Goal: Task Accomplishment & Management: Complete application form

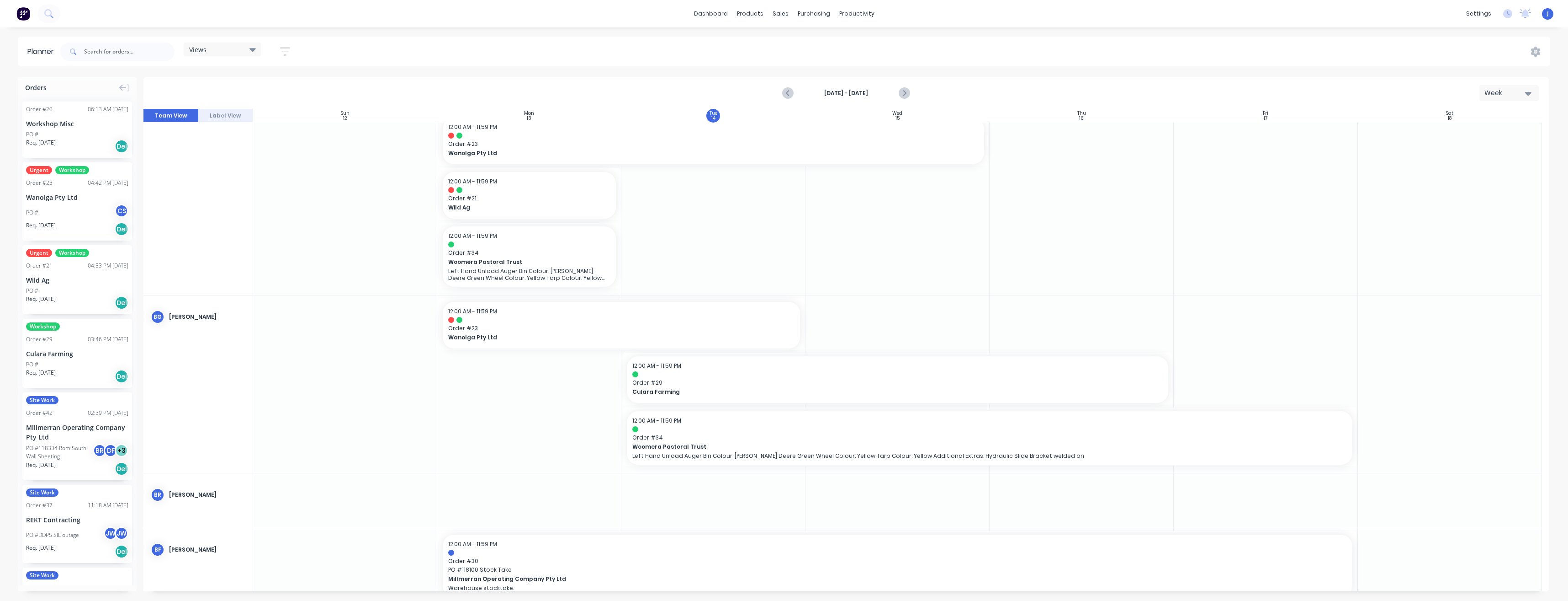
scroll to position [183, 0]
click at [1235, 385] on div at bounding box center [1266, 383] width 184 height 177
click at [1233, 388] on div at bounding box center [1266, 383] width 184 height 177
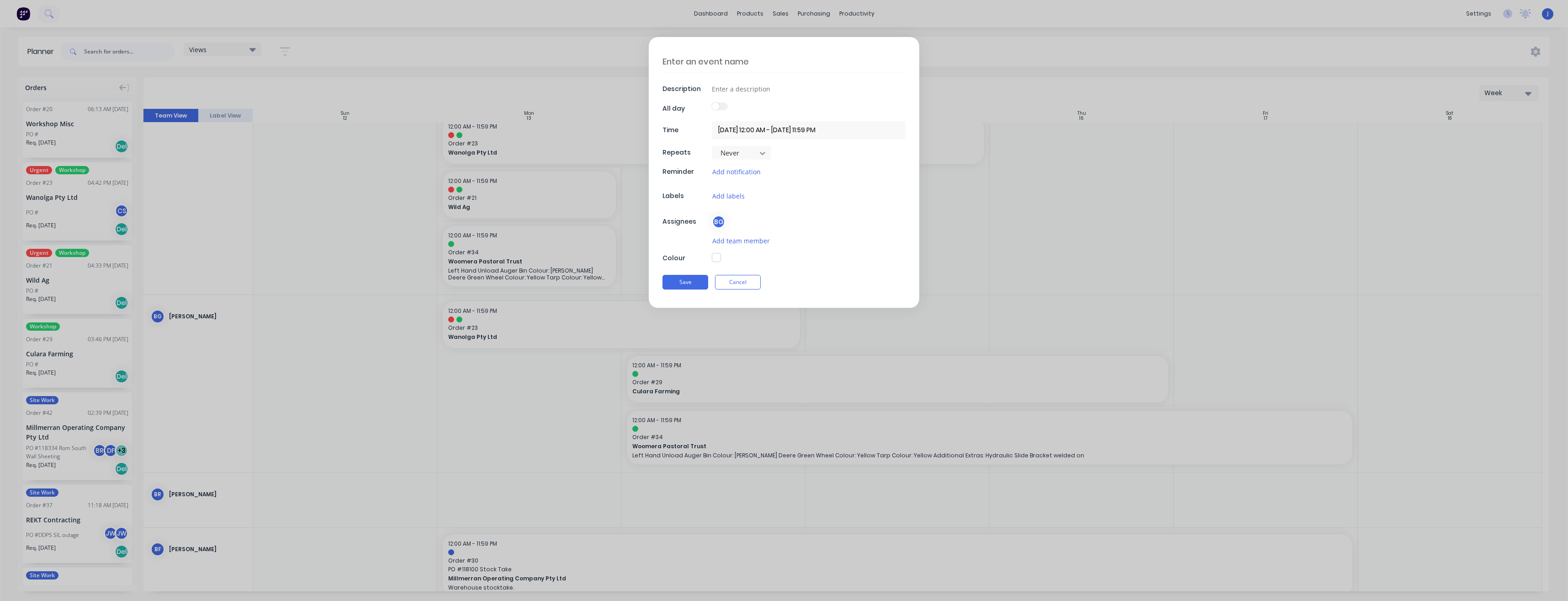
type textarea "x"
click at [766, 92] on input at bounding box center [808, 89] width 194 height 14
type input "A"
type textarea "x"
type input "Au"
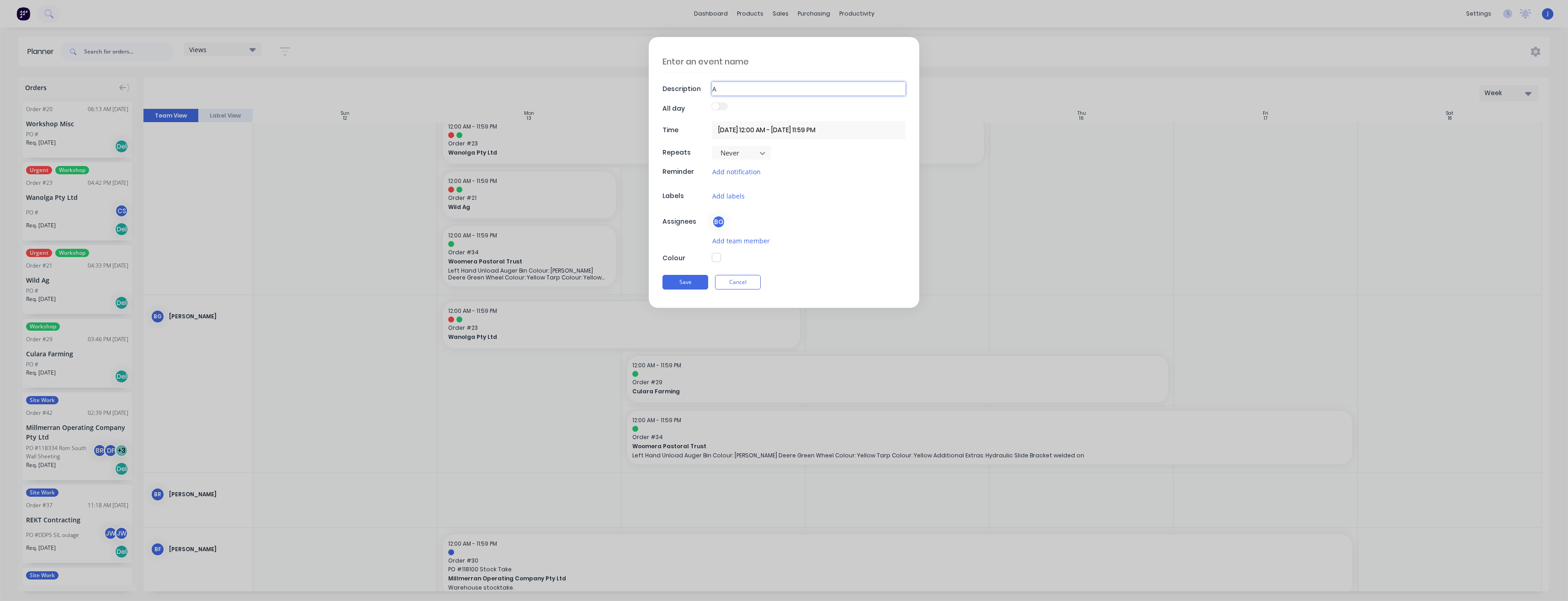
type textarea "x"
type input "Aug"
type textarea "x"
type input "Auge"
type textarea "x"
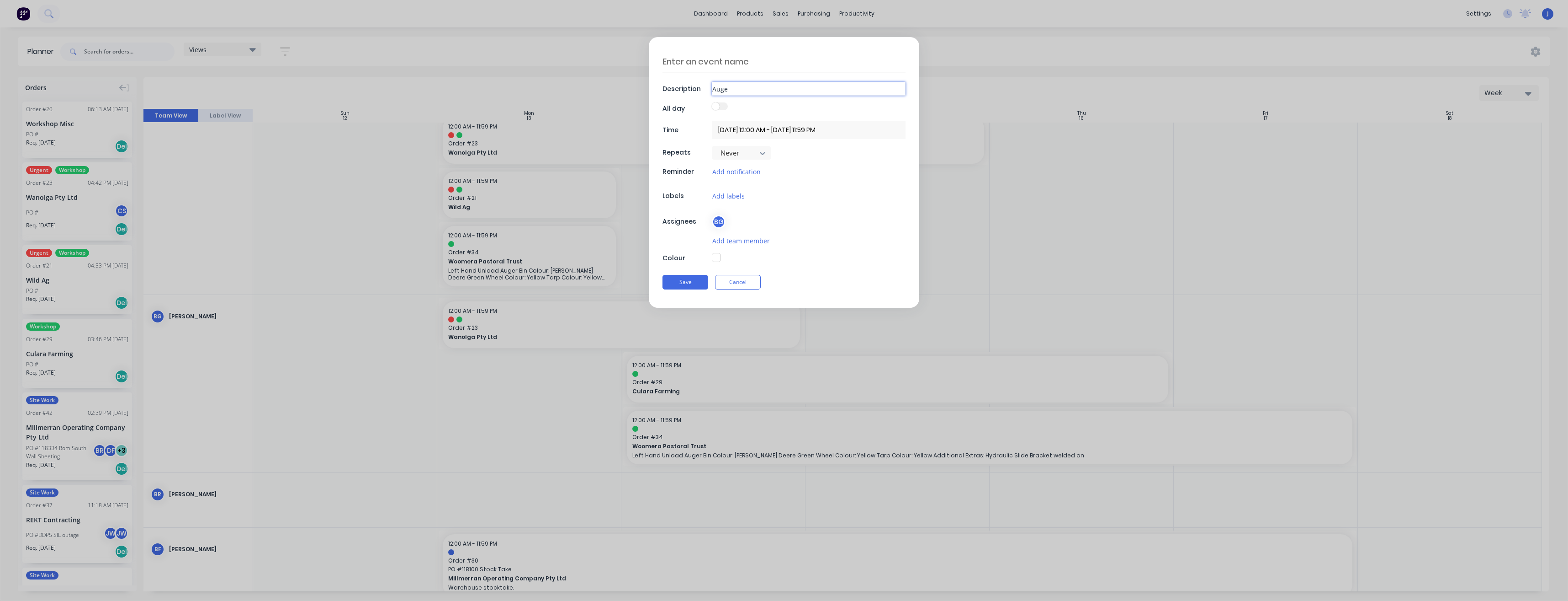
type input "Auger"
type textarea "x"
type input "Augers"
type textarea "x"
type input "Auger"
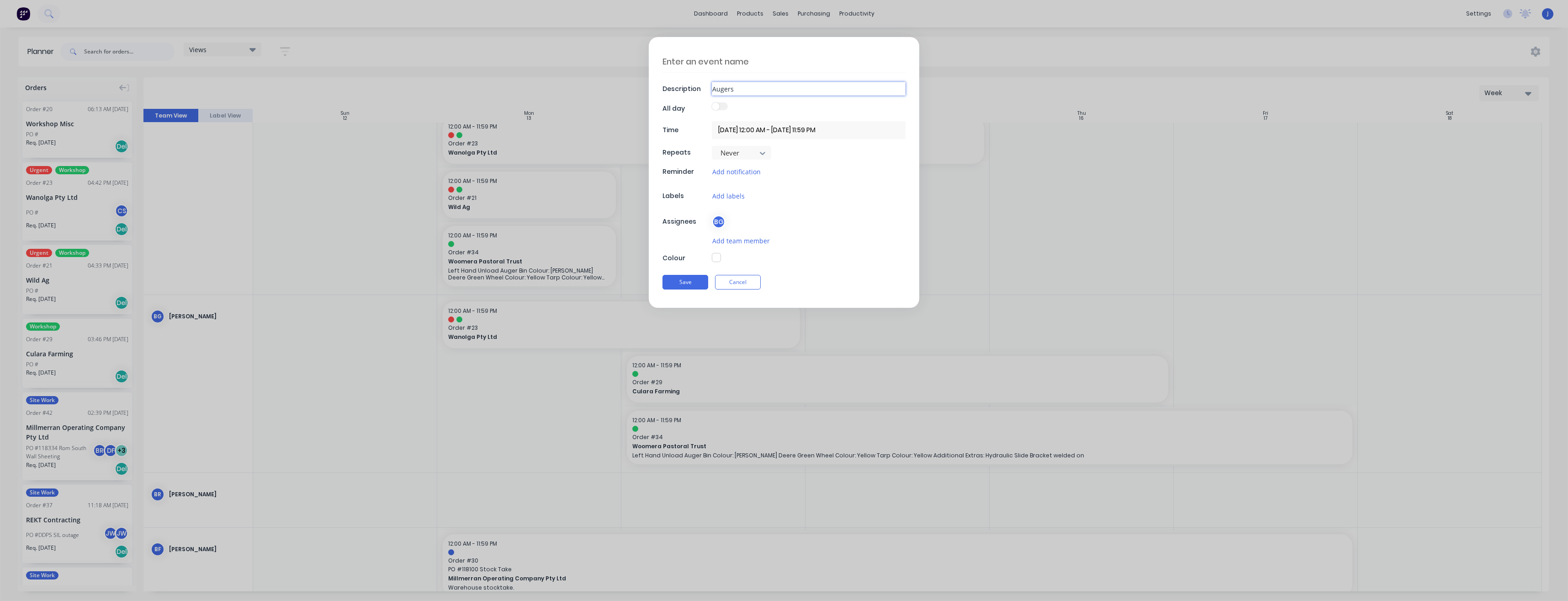
type textarea "x"
type input "Auge"
type textarea "x"
type input "Aug"
type textarea "x"
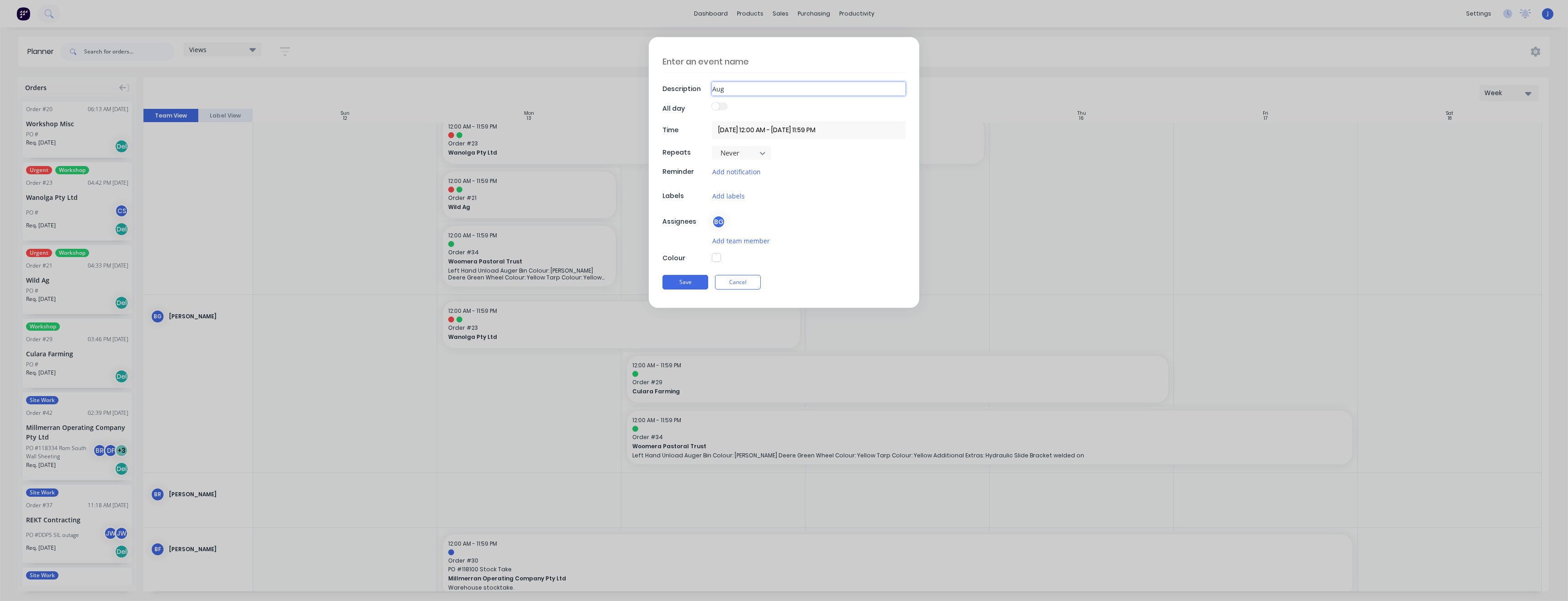
type input "Au"
type textarea "x"
type input "A"
type textarea "x"
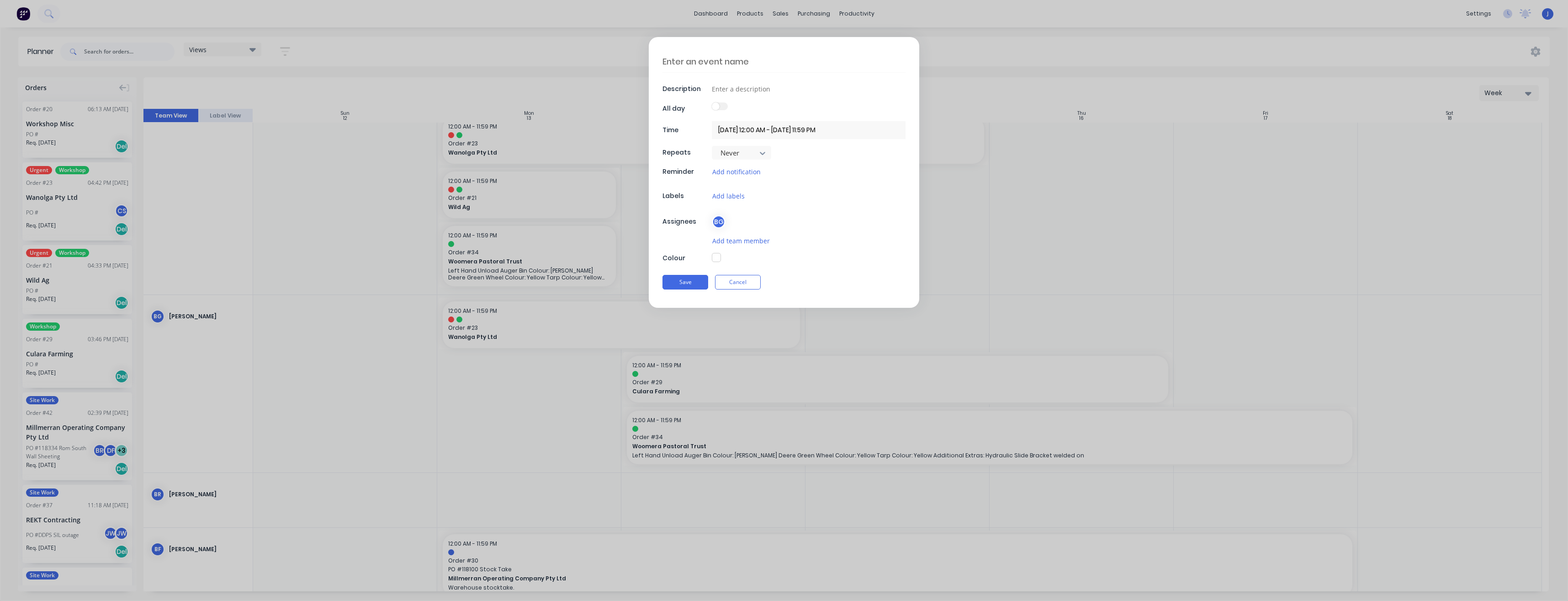
click at [708, 62] on textarea at bounding box center [784, 61] width 243 height 22
type textarea "A"
type textarea "x"
type textarea "Au"
type textarea "x"
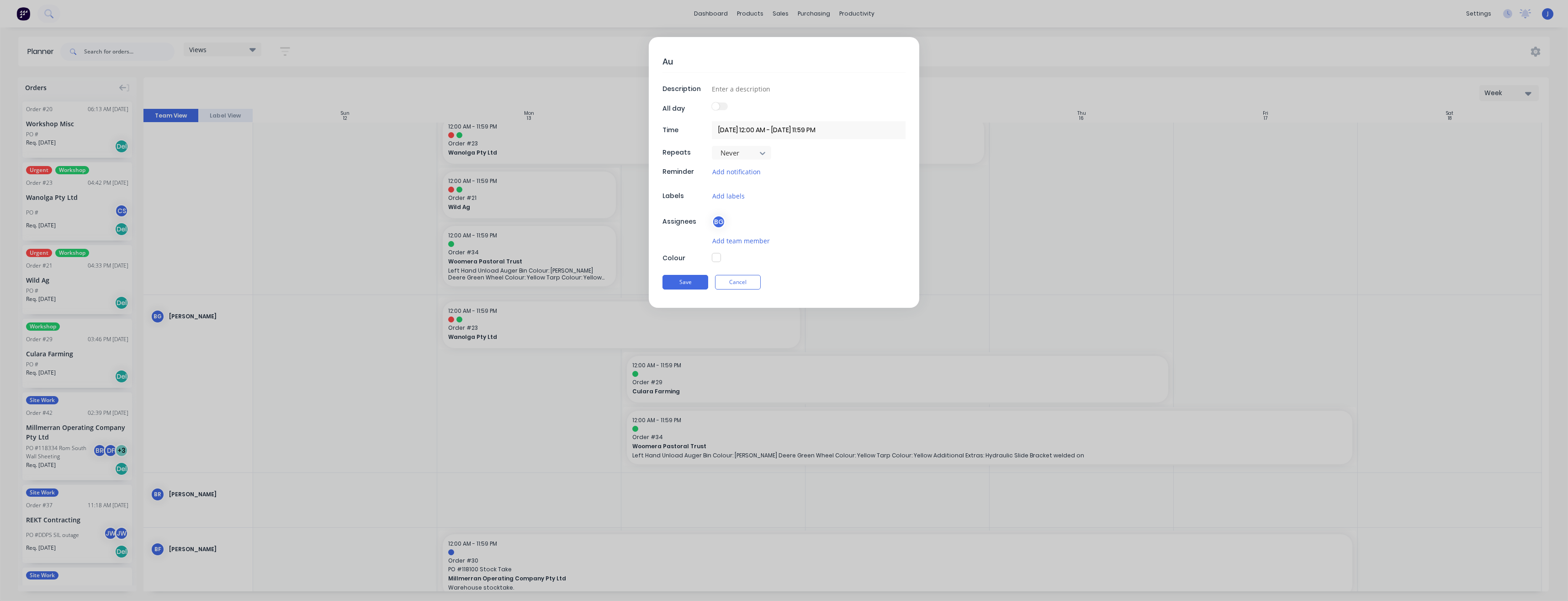
type textarea "Aug"
type textarea "x"
type textarea "Auge"
type textarea "x"
type textarea "Auger"
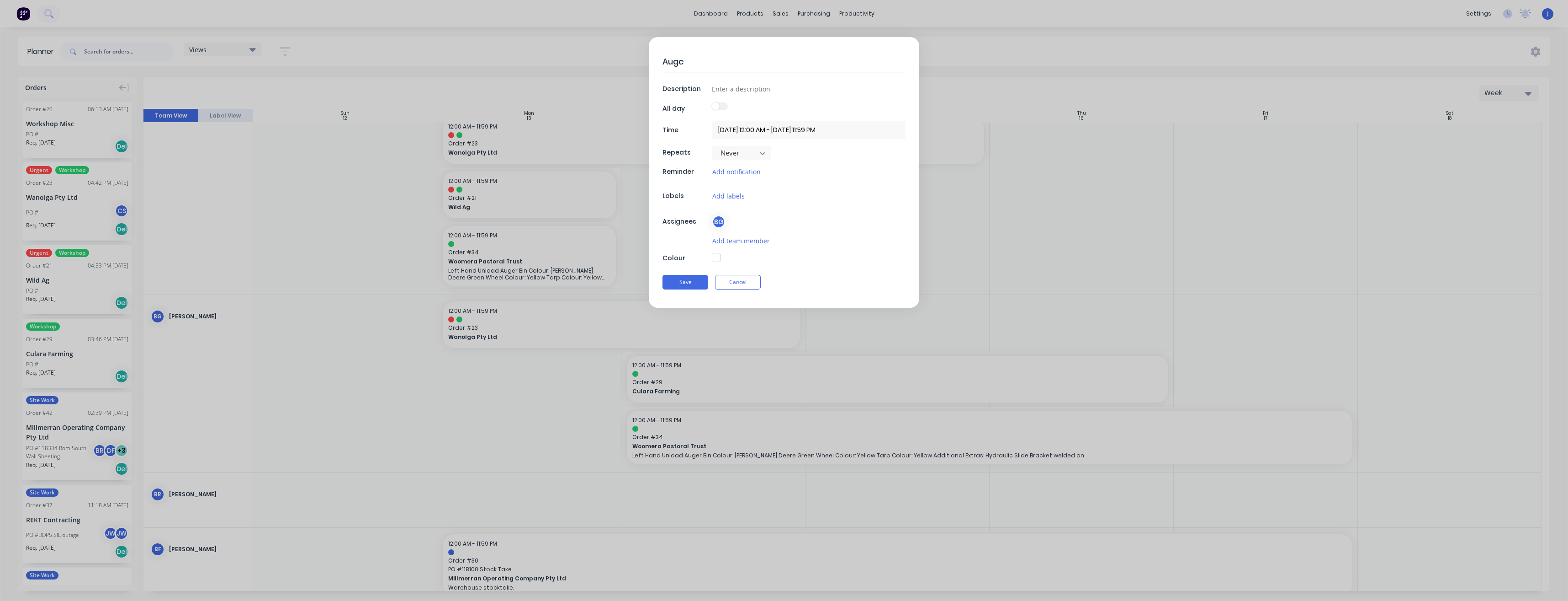
type textarea "x"
type textarea "Augers"
type textarea "x"
type textarea "Augers"
type textarea "x"
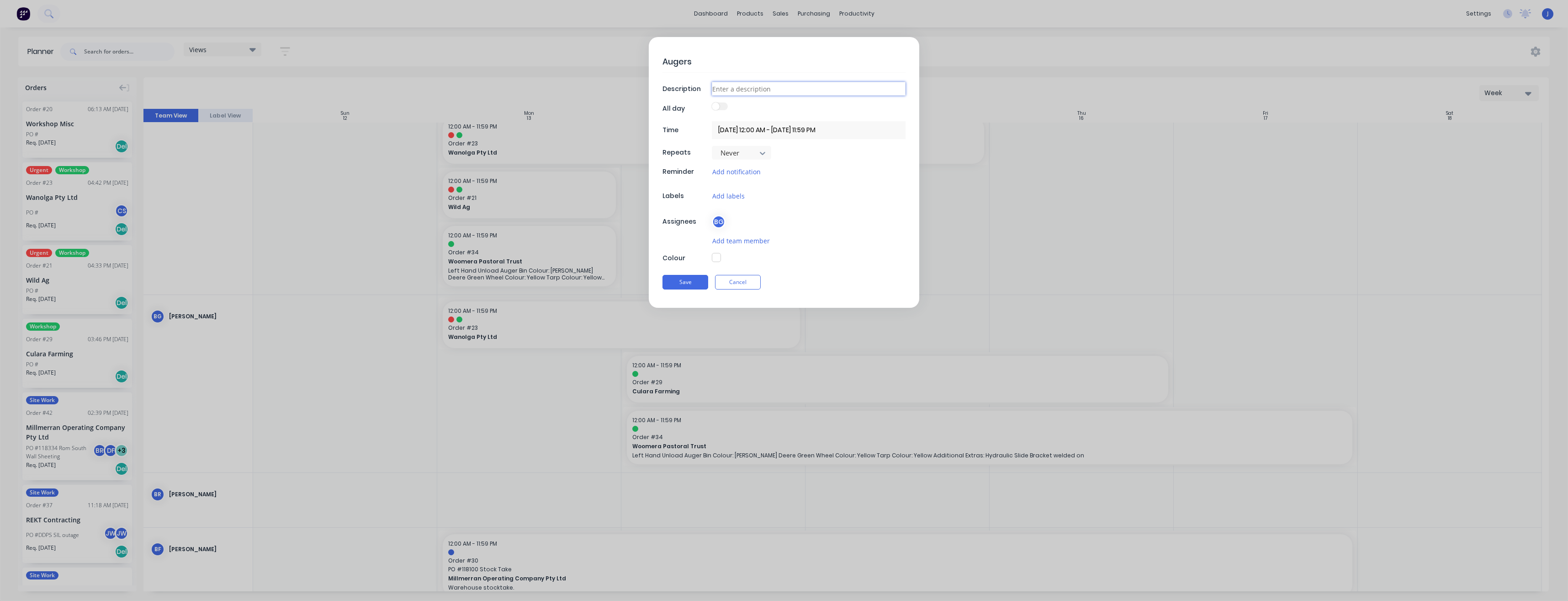
click at [733, 89] on input at bounding box center [808, 89] width 194 height 14
type input "W"
type textarea "x"
type input "Wo"
type textarea "x"
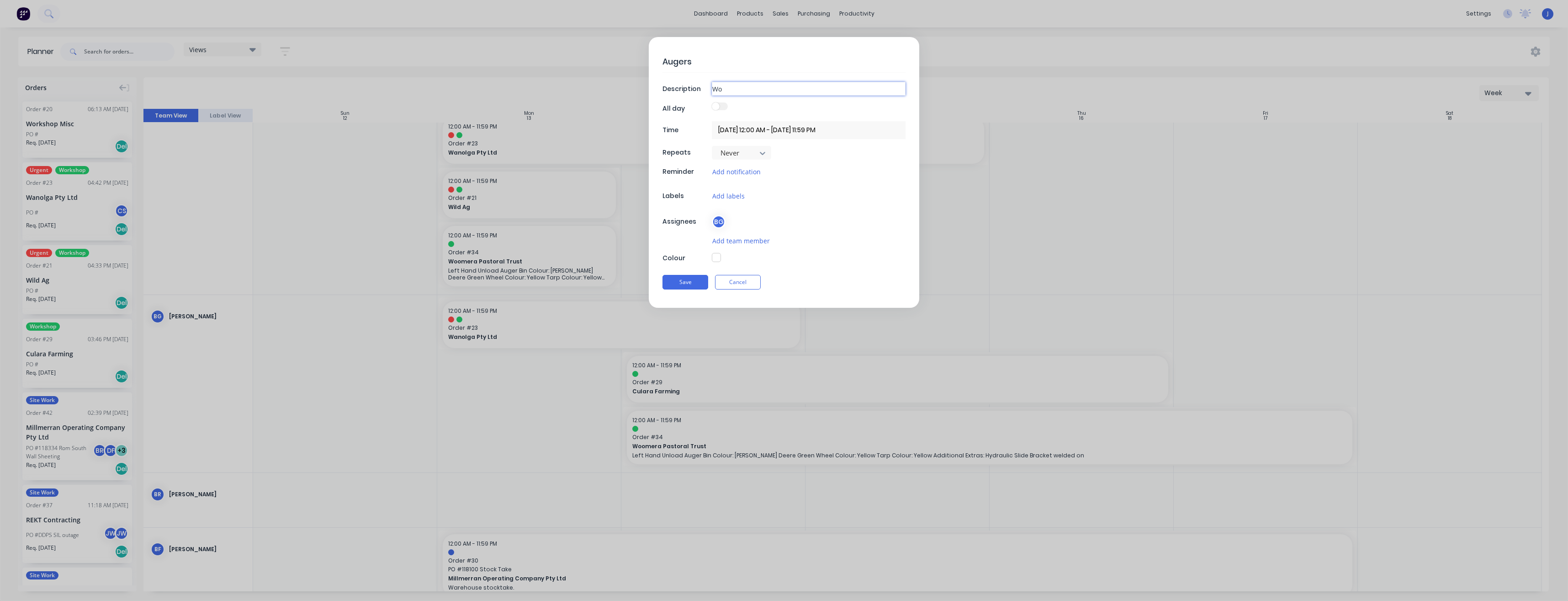
type input "Wom"
type textarea "x"
type input "Wome"
type textarea "x"
type input "[PERSON_NAME]"
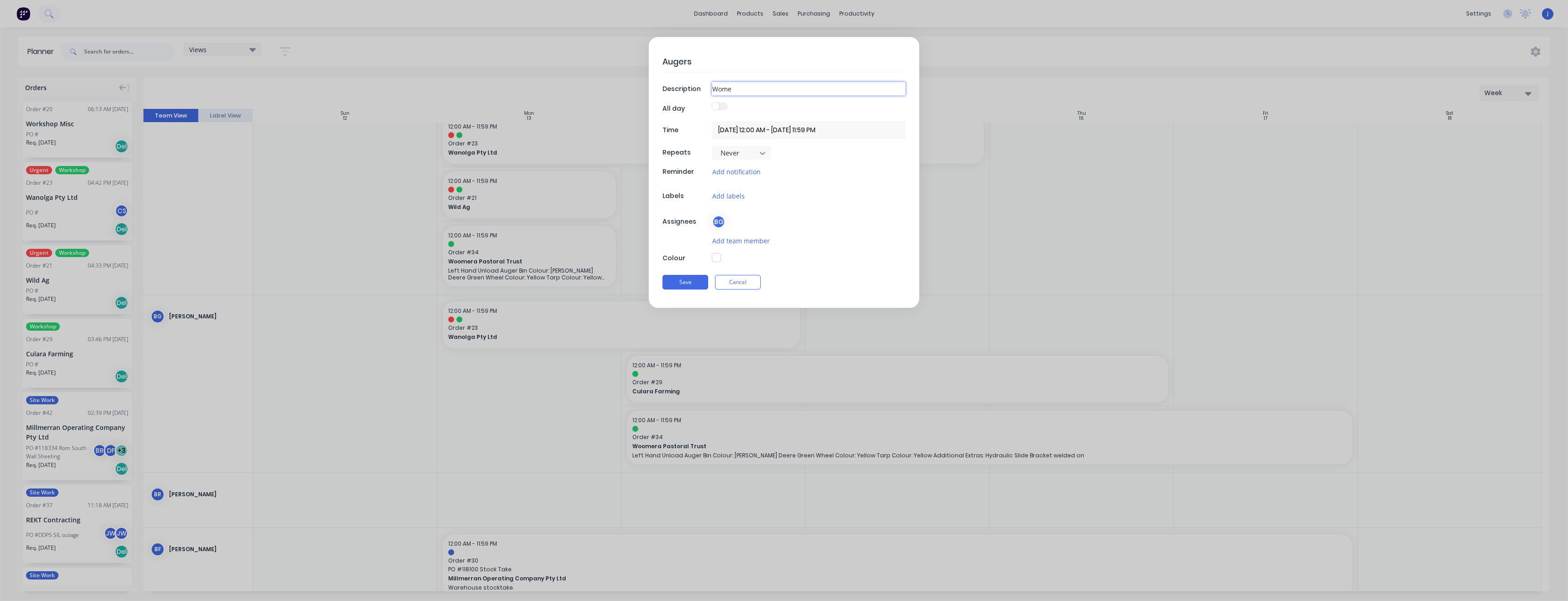
type textarea "x"
type input "Wome"
type textarea "x"
type input "Wom"
type textarea "x"
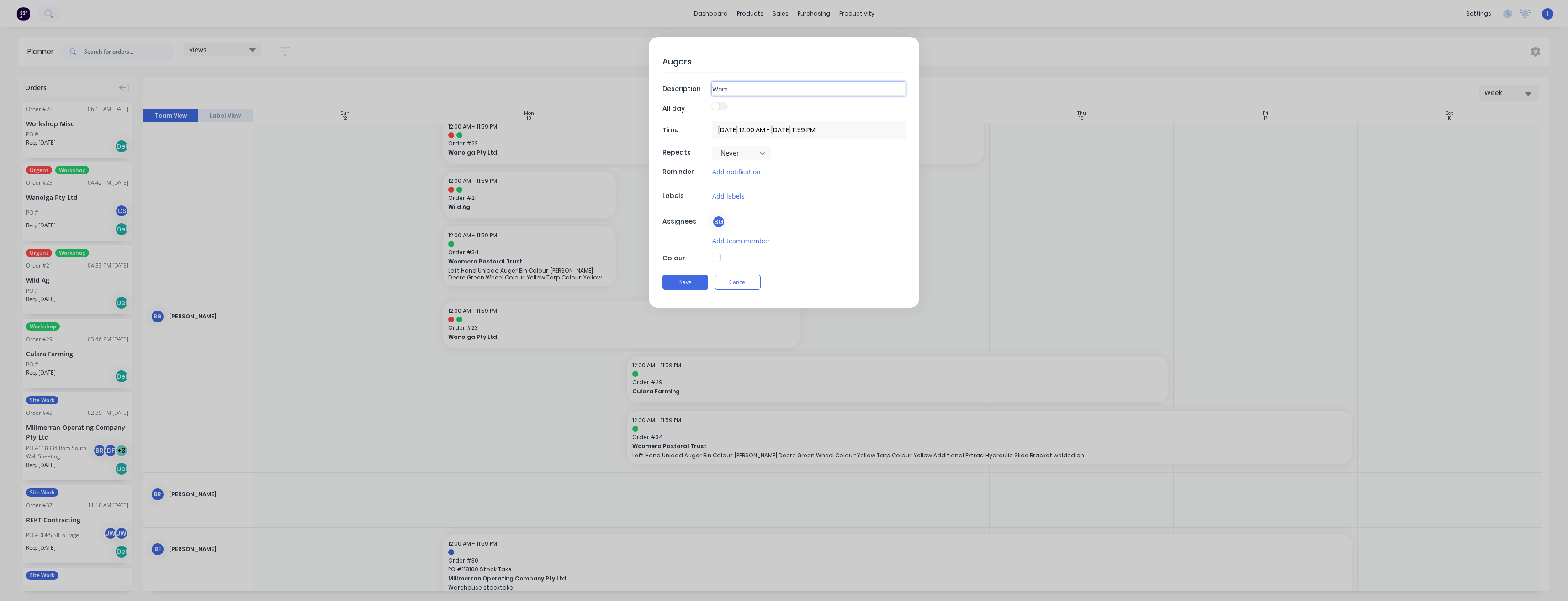
type input "Wo"
type textarea "x"
type input "Woo"
type textarea "x"
type input "Woom"
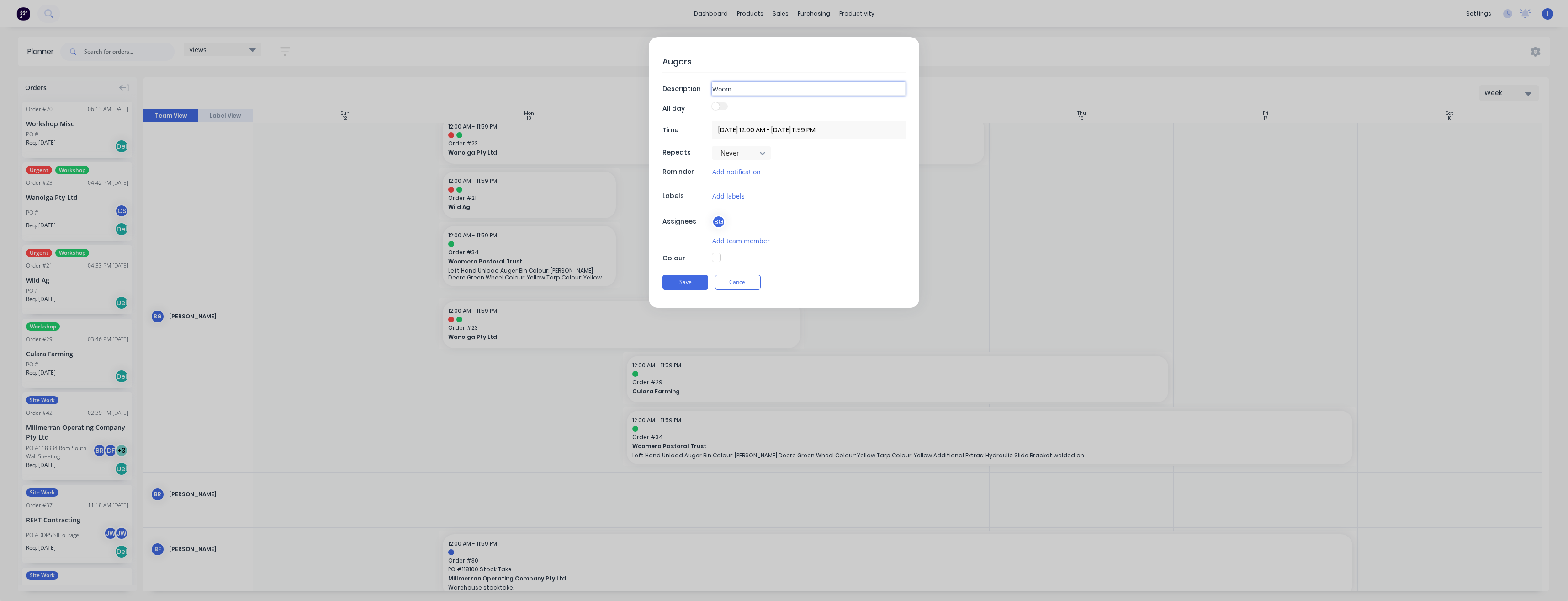
type textarea "x"
type input "Woome"
type textarea "x"
type input "[PERSON_NAME]"
type textarea "x"
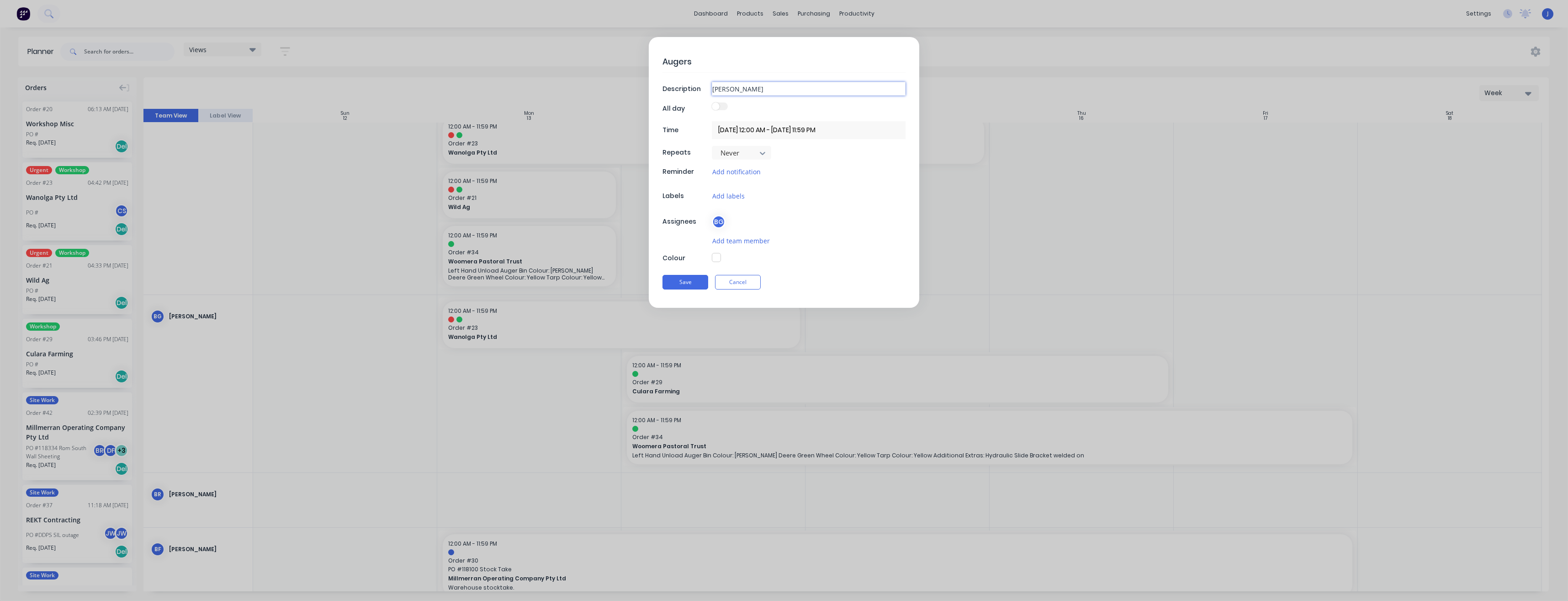
type input "Woomera"
type textarea "x"
type input "Woomera"
type textarea "x"
type input "Woomera -"
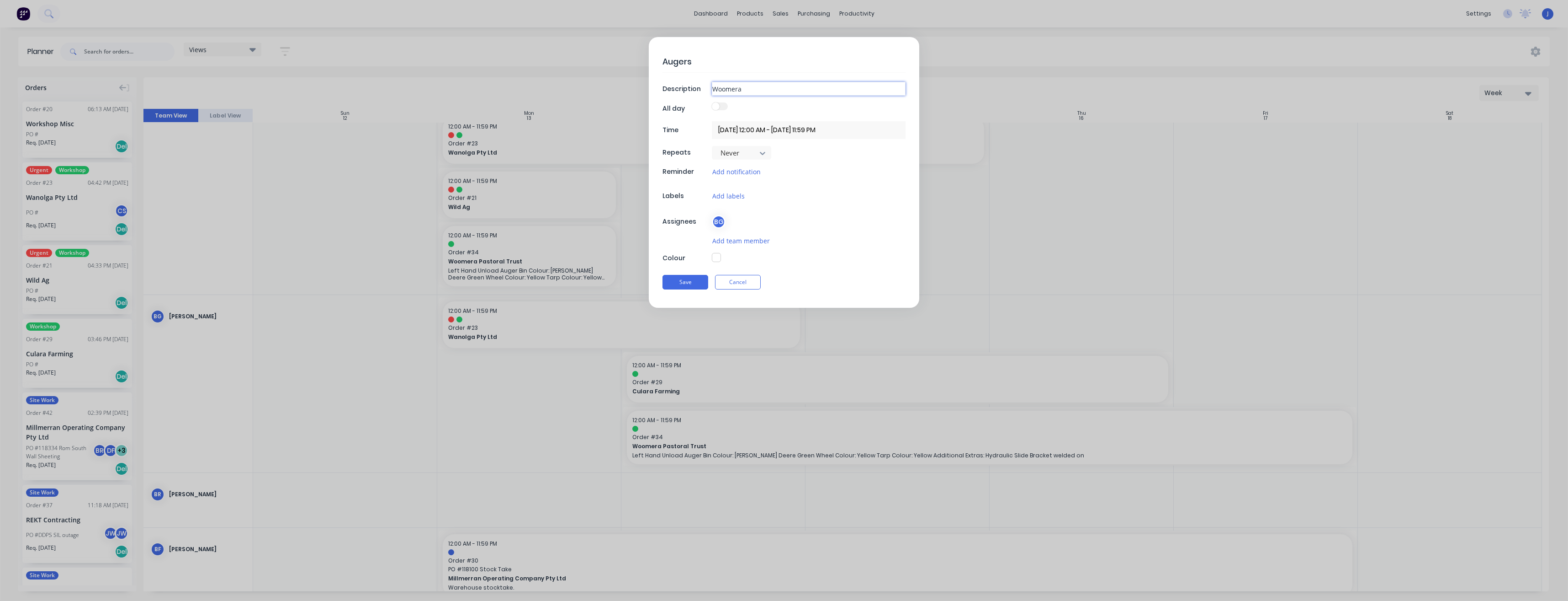
type textarea "x"
type input "Woomera -"
type textarea "x"
type input "Woomera - B"
type textarea "x"
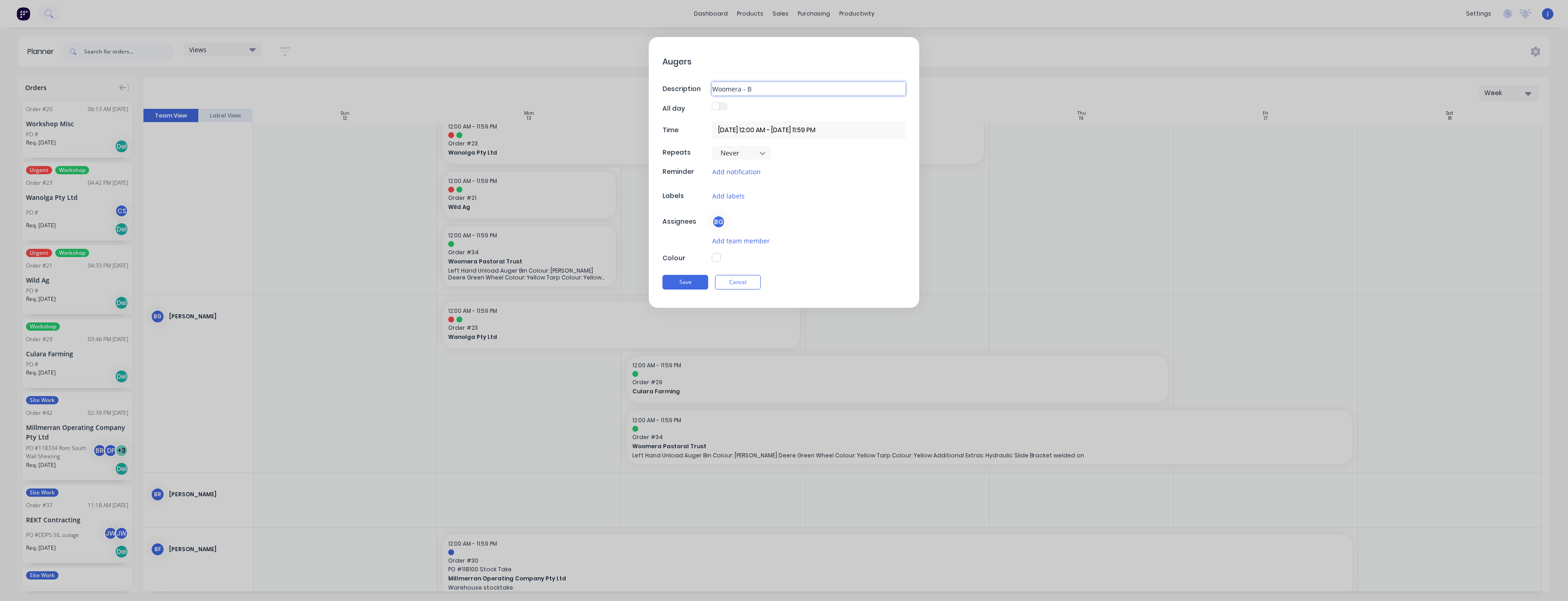
type input "Woomera - Bo"
type textarea "x"
type input "Woomera - Bot"
type textarea "x"
type input "Woomera - [PERSON_NAME]"
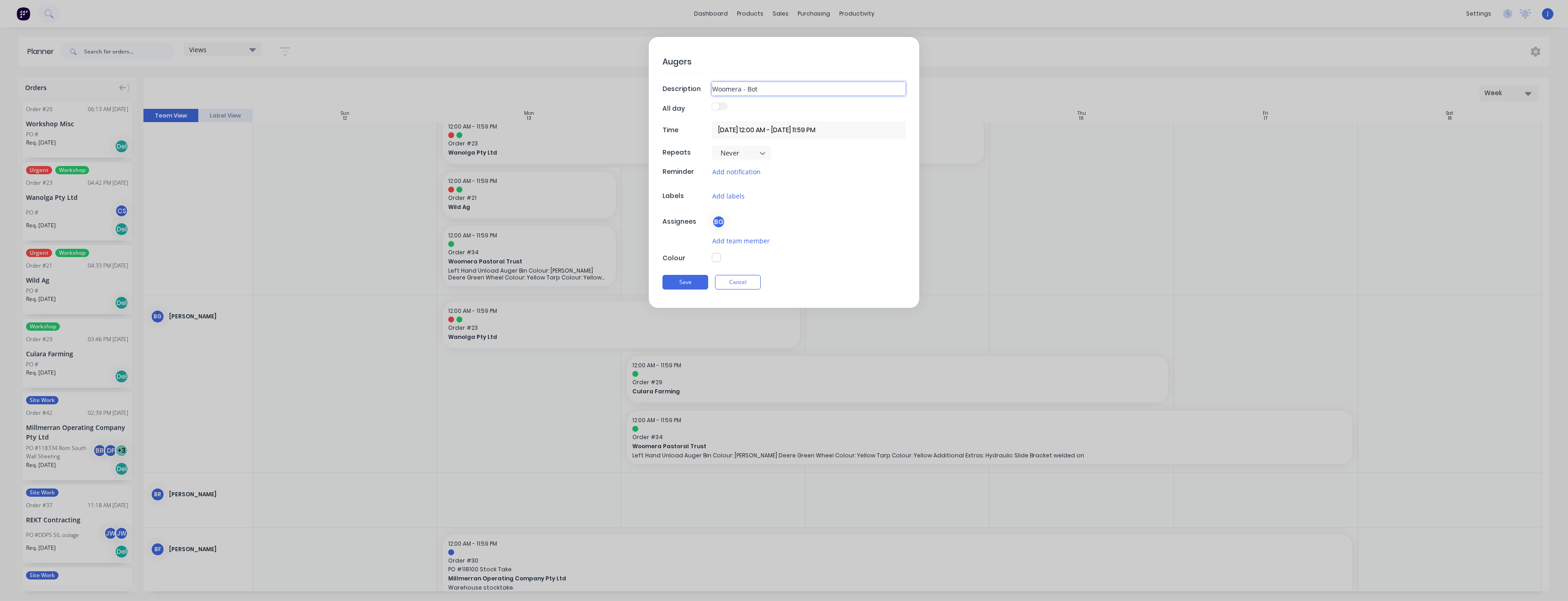
type textarea "x"
type input "Woomera - [PERSON_NAME]"
type textarea "x"
type input "Woomera - Bottom"
type textarea "x"
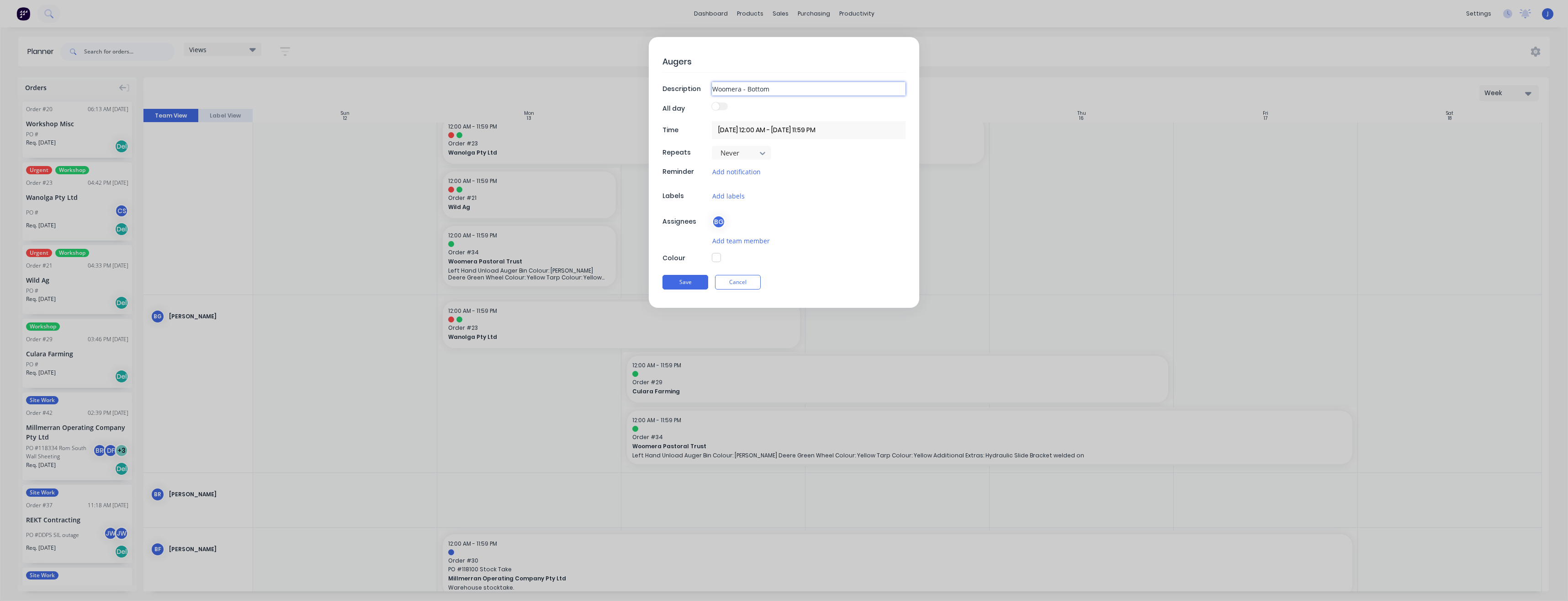
type input "Woomera - Bottom"
type textarea "x"
type input "Woomera - Bottom U"
type textarea "x"
type input "Woomera - Bottom Un"
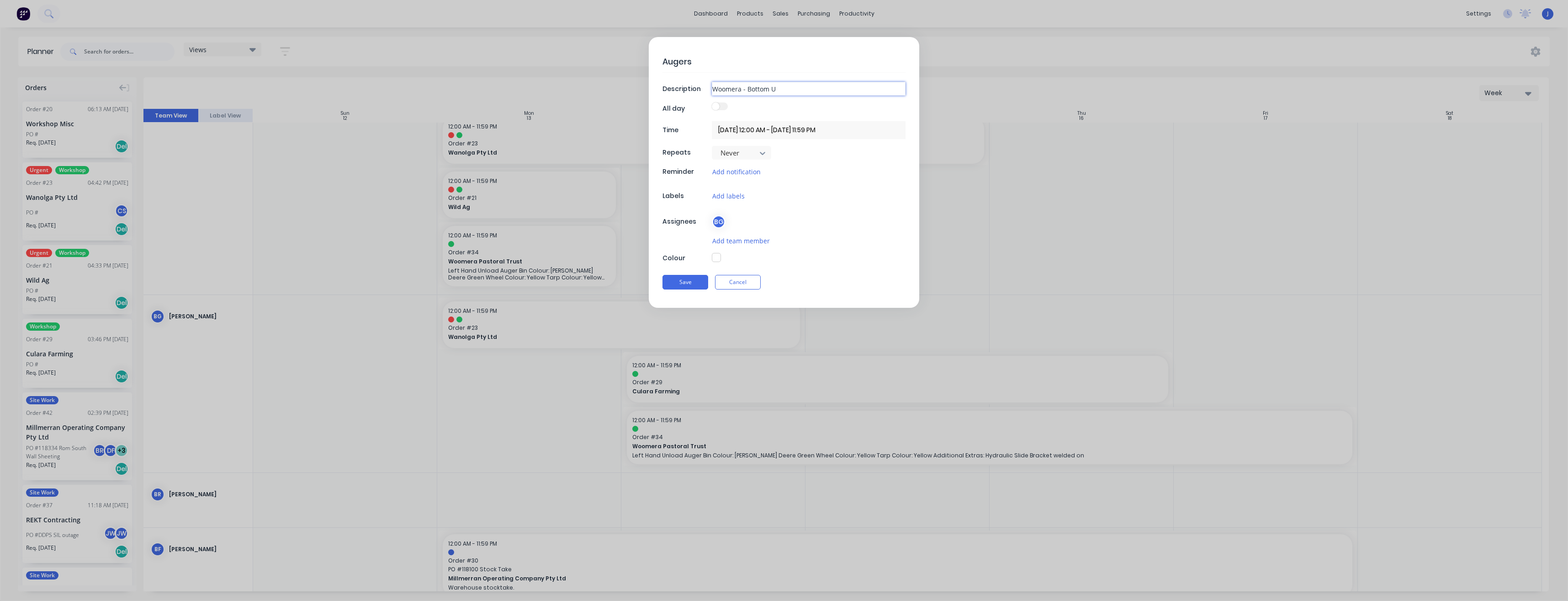
type textarea "x"
type input "Woomera - Bottom Unl"
type textarea "x"
type input "Woomera - Bottom Unlo"
type textarea "x"
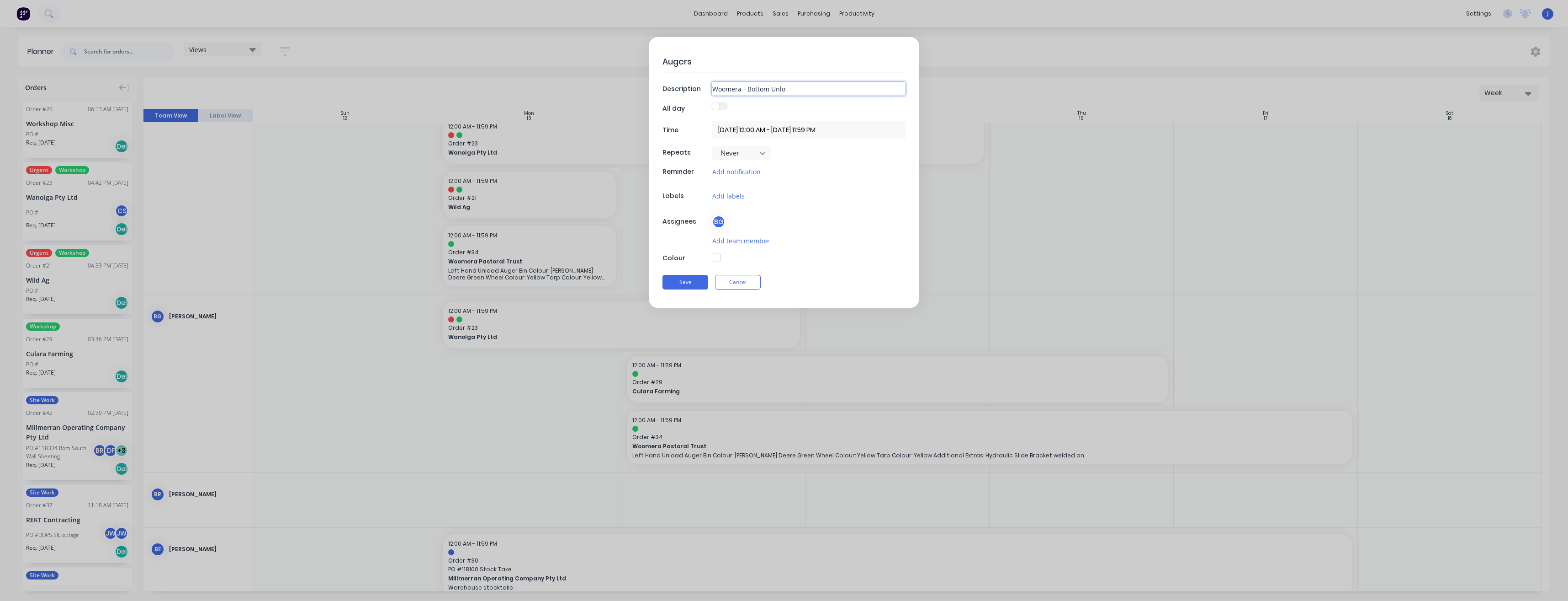
type input "Woomera - Bottom Unloa"
type textarea "x"
type input "Woomera - Bottom Unload"
type textarea "x"
type input "Woomera - Bottom Unload"
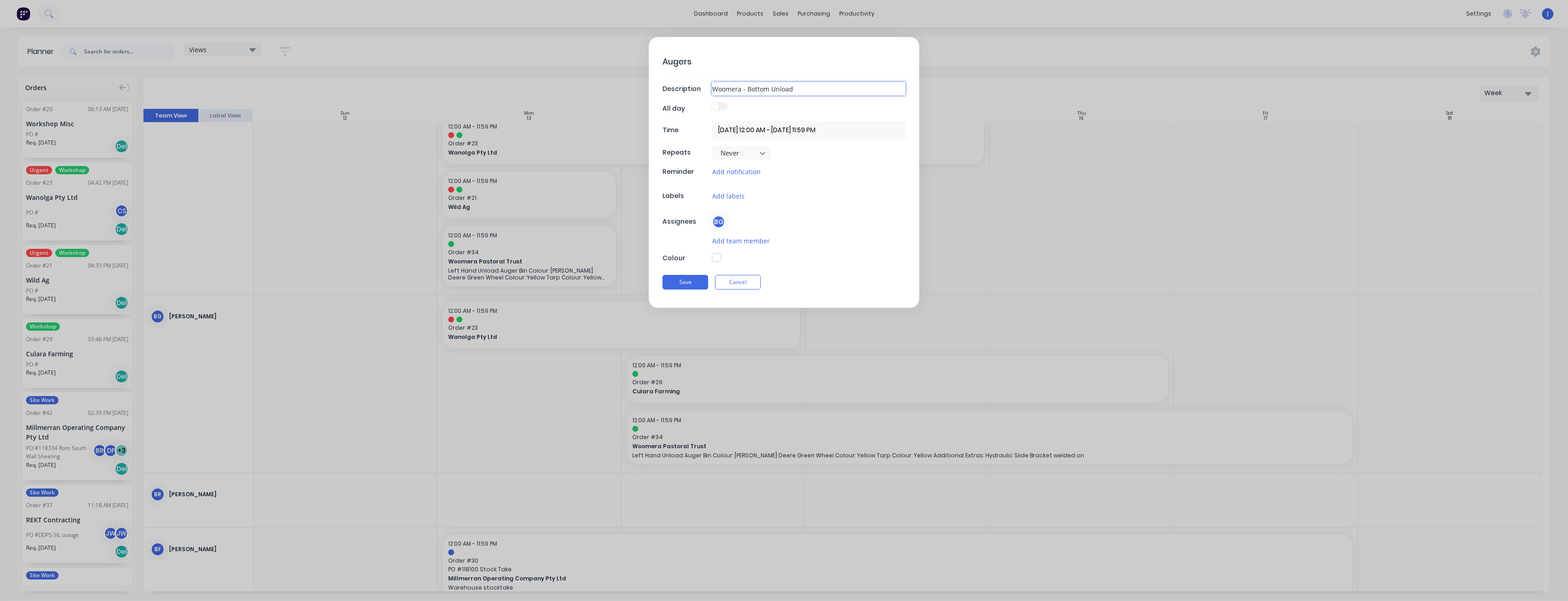
type textarea "x"
type input "Woomera - Bottom Unload 1"
type textarea "x"
type input "Woomera - Bottom Unload 16"
type textarea "x"
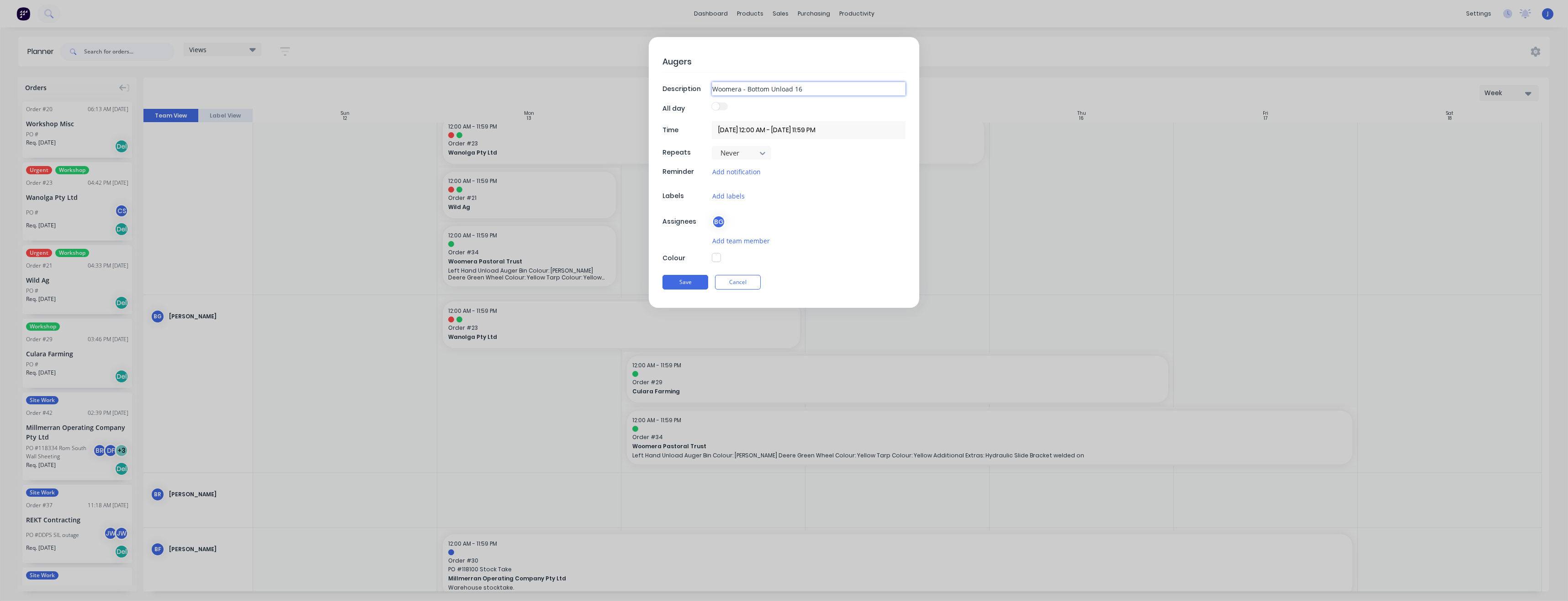
type input "Woomera - Bottom Unload 16""
type textarea "x"
type input "Woomera - Bottom Unload 16""
type textarea "x"
type input "Woomera - Bottom Unload 16" 3"
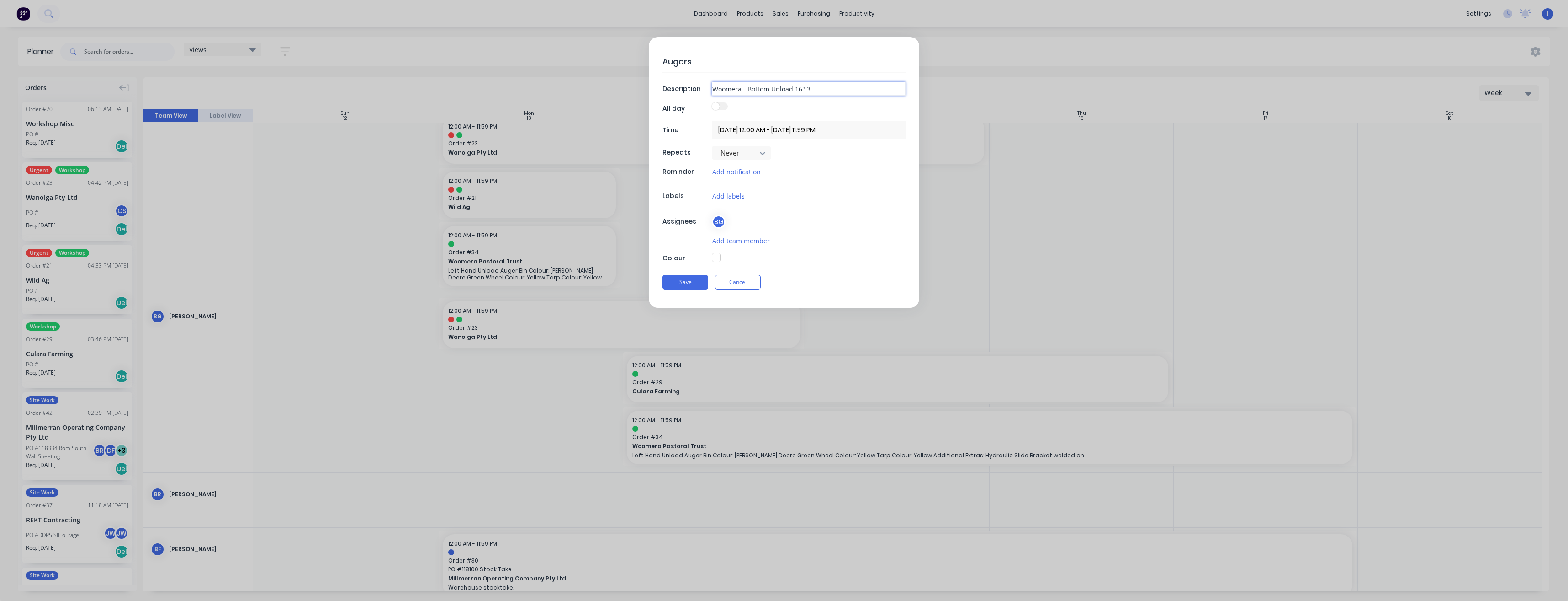
type textarea "x"
type input "Woomera - Bottom Unload 16" 3M"
type textarea "x"
type input "Woomera - Bottom Unload 16" 3M"
type textarea "x"
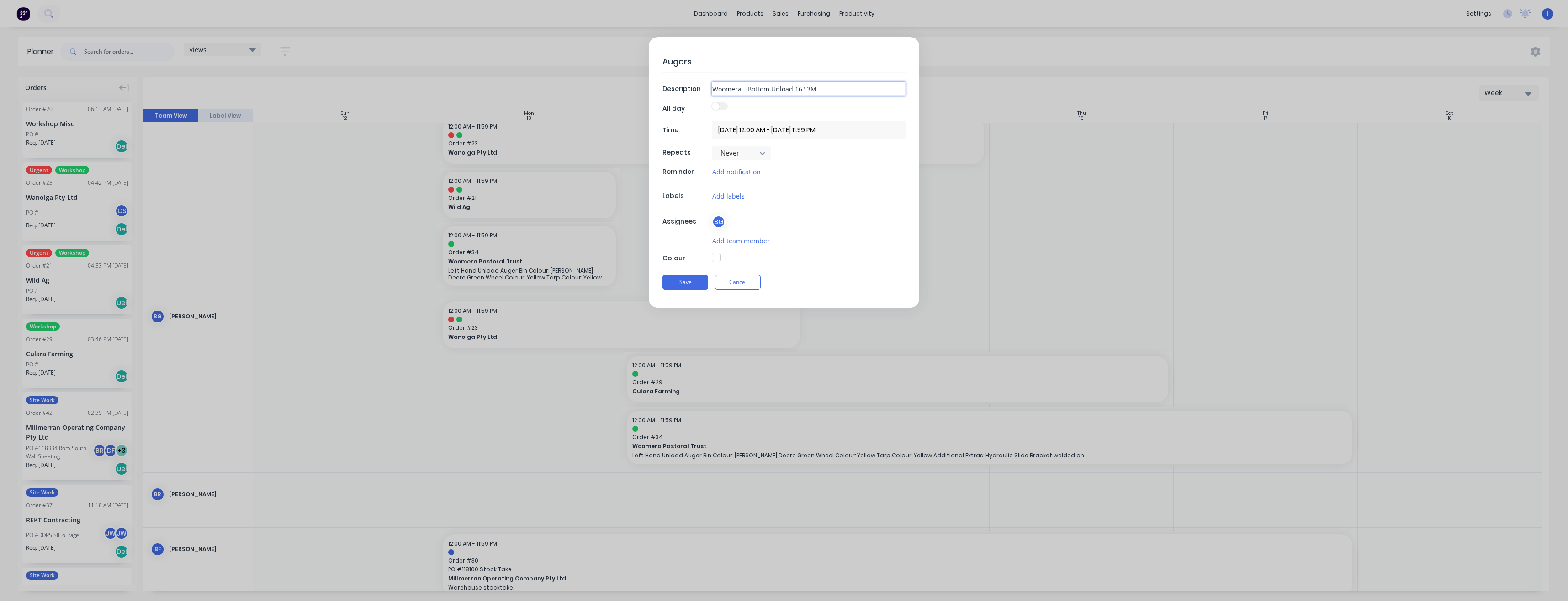
type input "Woomera - Bottom Unload 16" 3M B"
type textarea "x"
type input "Woomera - Bottom Unload 16" 3M Bi"
type textarea "x"
type input "Woomera - Bottom Unload 16" 3M Bin"
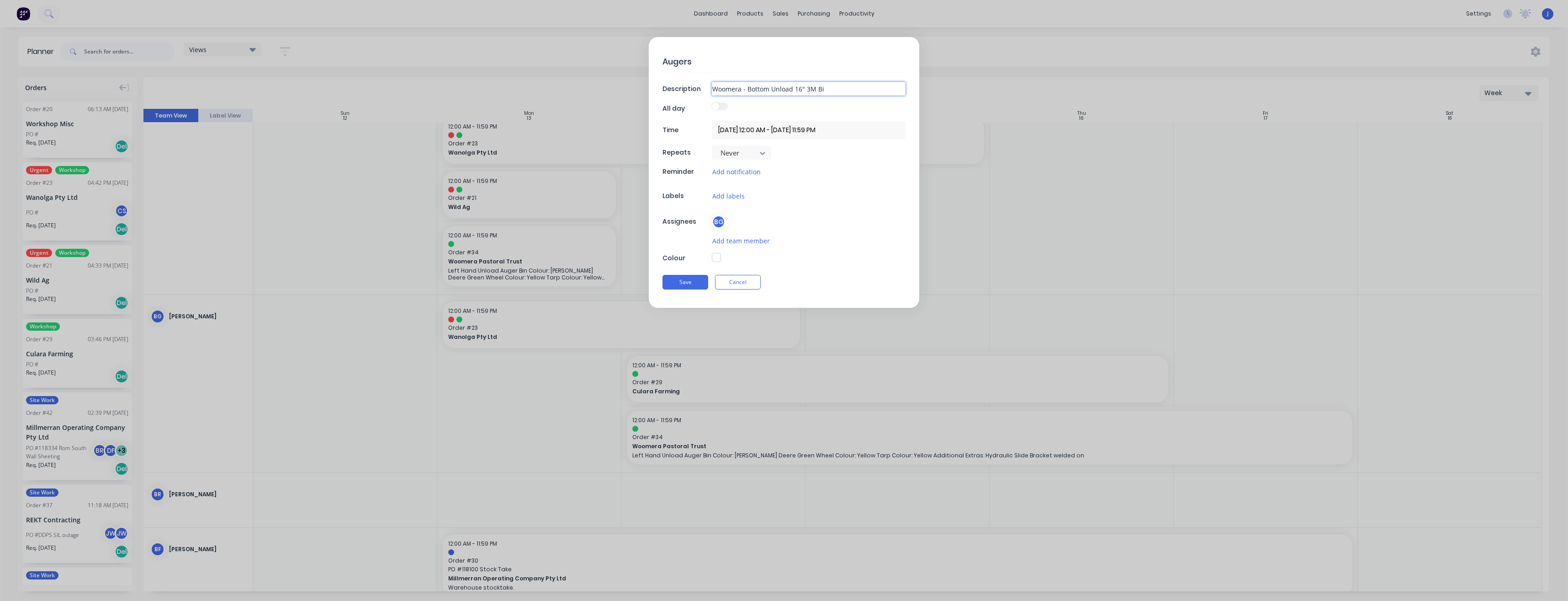
type textarea "x"
type input "Woomera - Bottom Unload 16" 3M Bin"
click at [663, 275] on button "Save" at bounding box center [686, 282] width 46 height 14
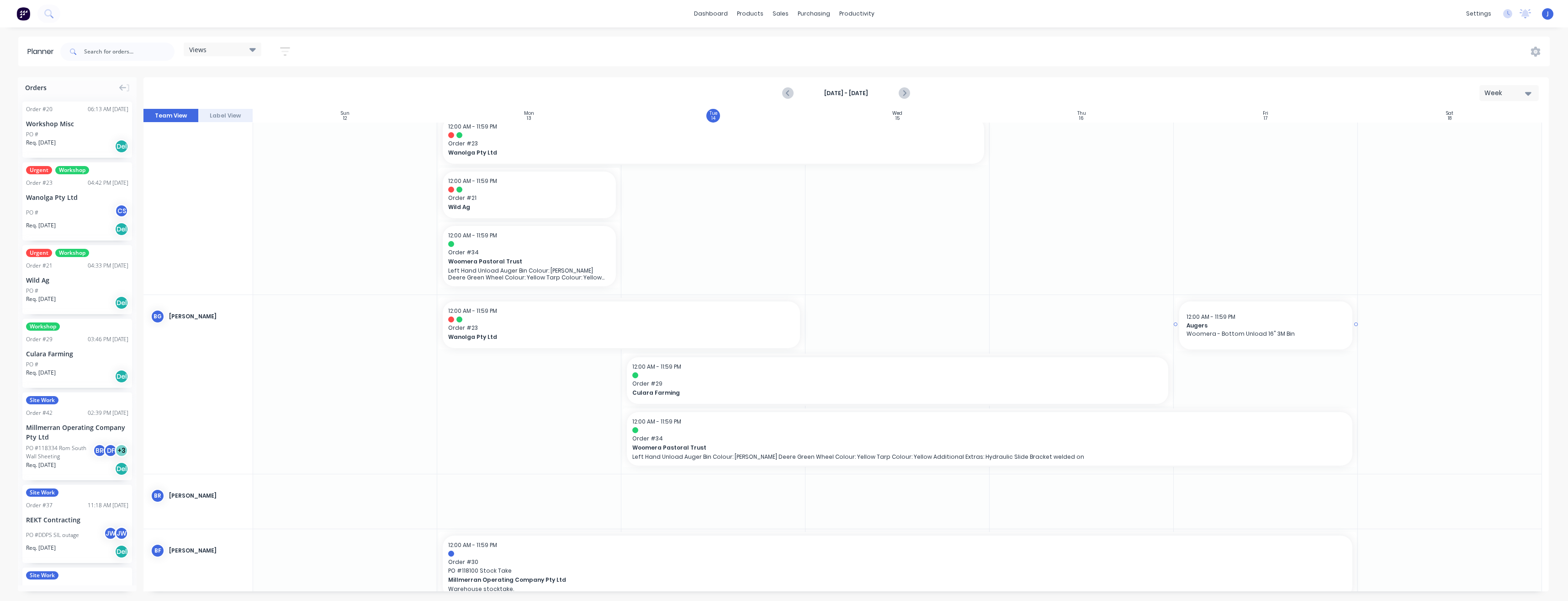
click at [1231, 320] on span "12:00 AM - 11:59 PM" at bounding box center [1211, 316] width 49 height 8
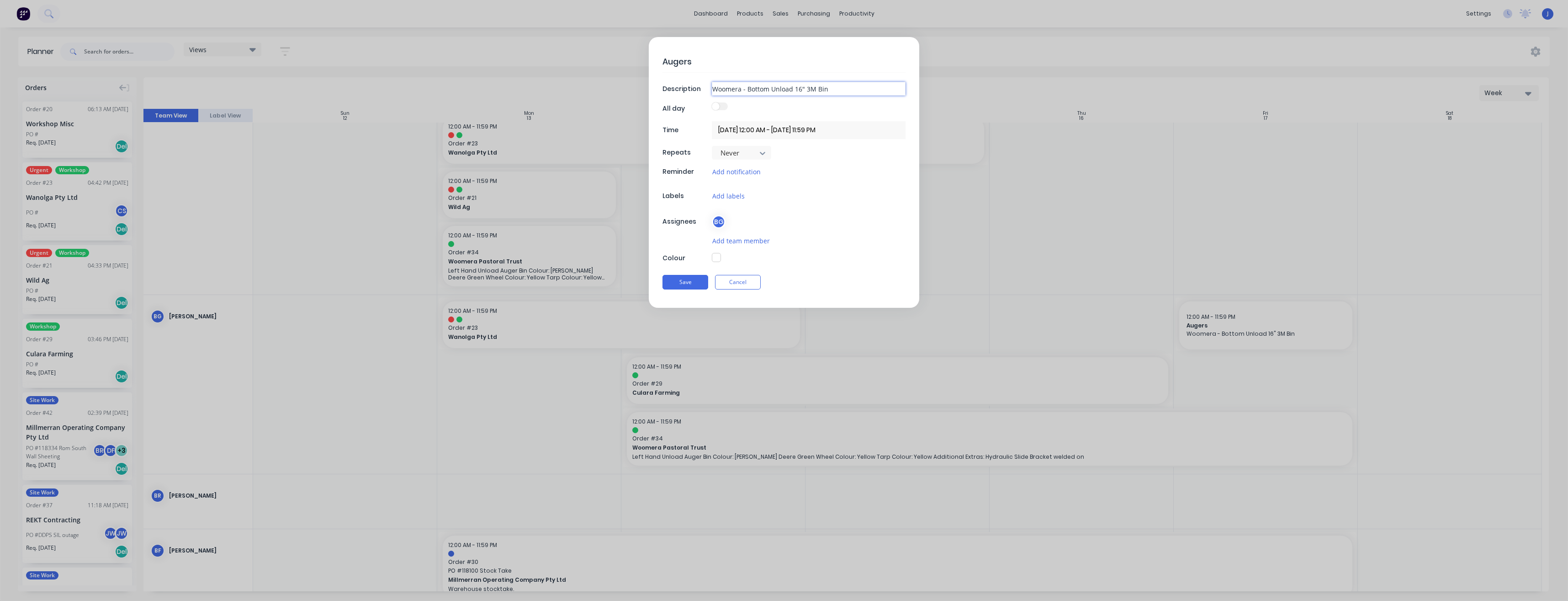
click at [835, 89] on input "Woomera - Bottom Unload 16" 3M Bin" at bounding box center [808, 89] width 194 height 14
type textarea "x"
type input "Woomera - Bottom Unload 16" 3M Bin"
type textarea "x"
type input "Woomera - Bottom Unload 16" 3M Bin"
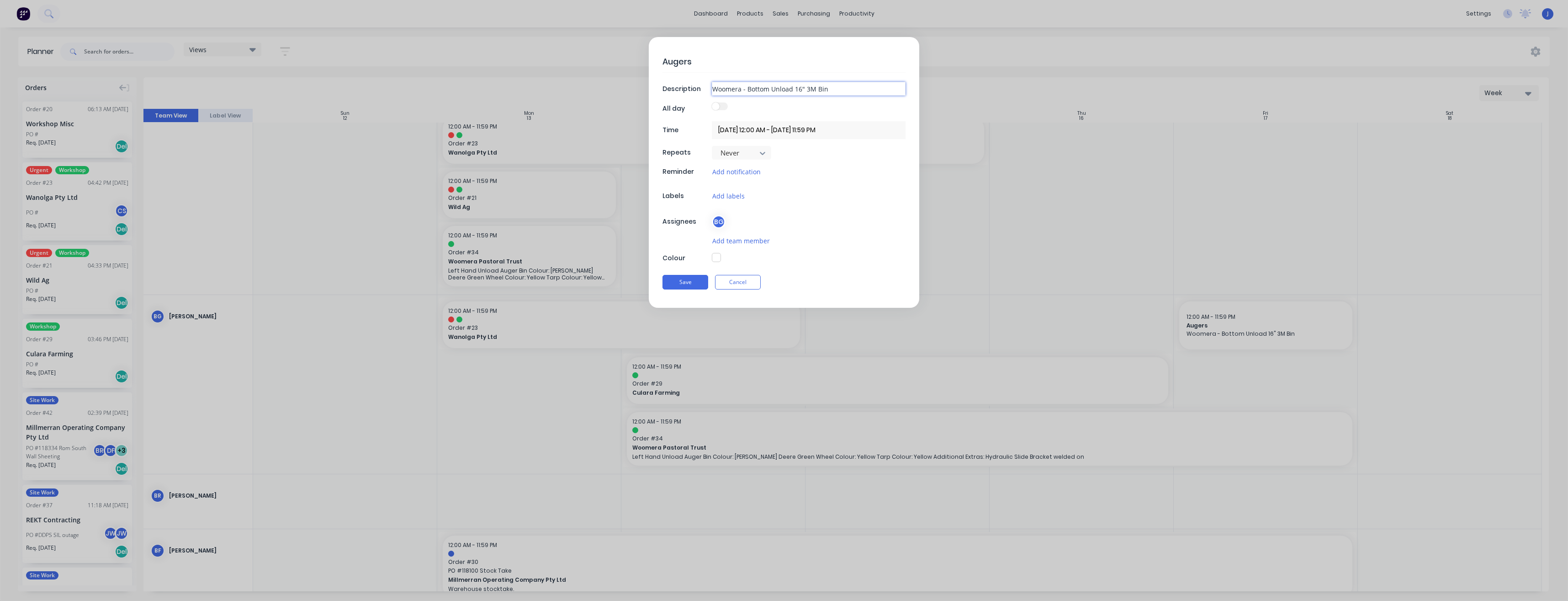
type textarea "x"
type input "Woomera - Bottom Unload 16" 3M Bin /"
type textarea "x"
type input "Woomera - Bottom Unload 16" 3M Bin /"
type textarea "x"
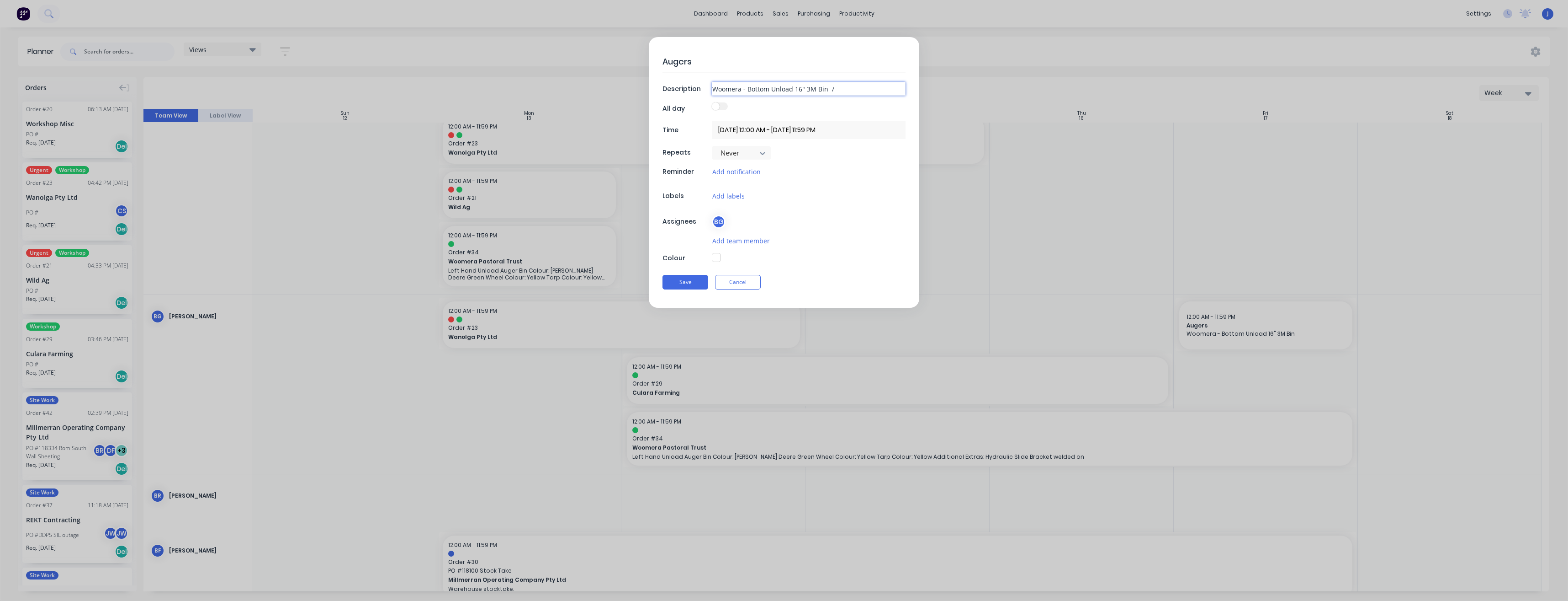
type input "Woomera - Bottom Unload 16" 3M Bin /"
type textarea "x"
type input "Woomera - Bottom Unload 16" 3M Bin / C"
type textarea "x"
type input "Woomera - Bottom Unload 16" 3M Bin / Cu"
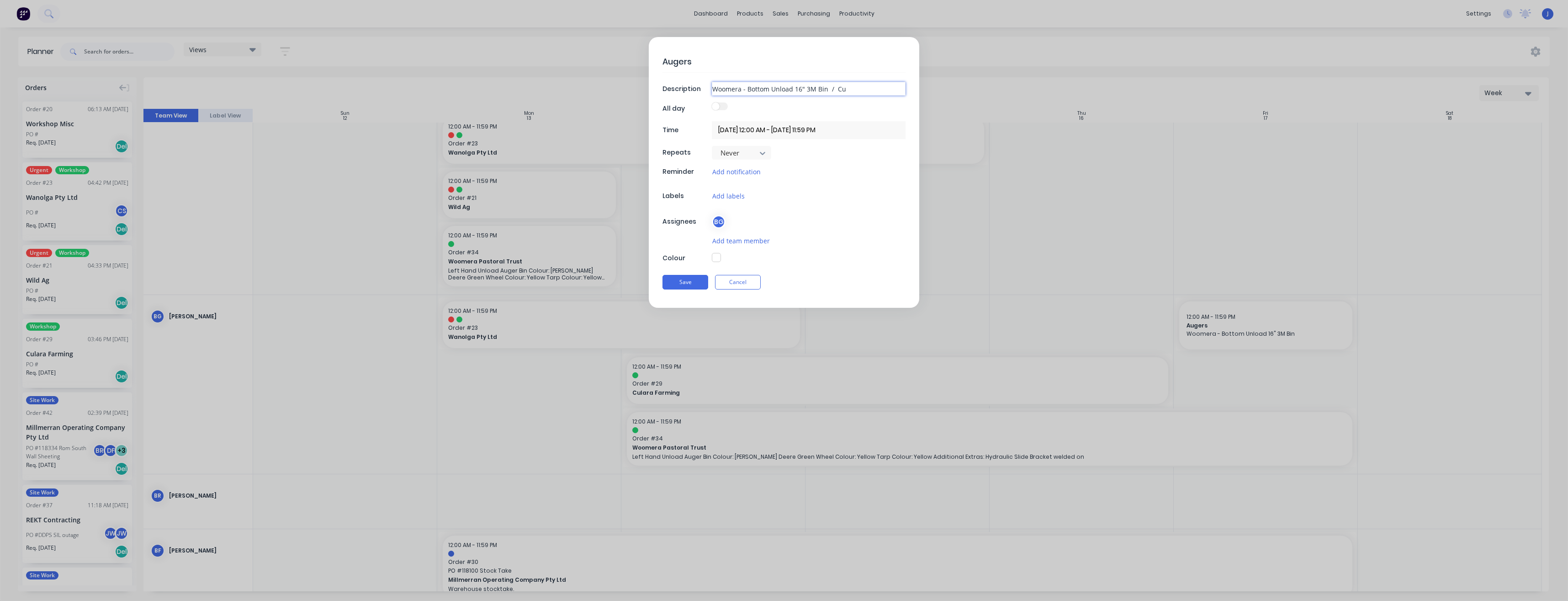
type textarea "x"
type input "Woomera - Bottom Unload 16" 3M Bin / Cul"
type textarea "x"
type input "Woomera - Bottom Unload 16" 3M Bin / Cula"
type textarea "x"
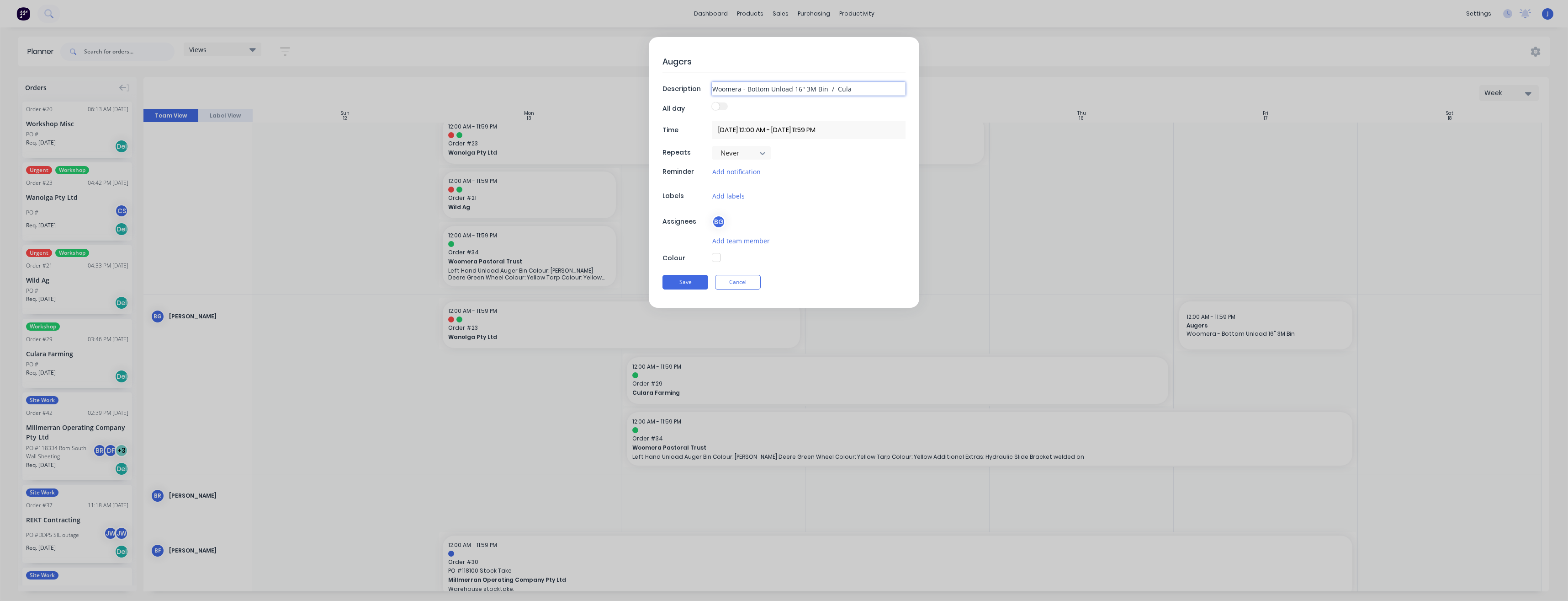
type input "Woomera - Bottom Unload 16" 3M Bin / Cular"
type textarea "x"
type input "Woomera - Bottom Unload 16" 3M Bin / Culara"
type textarea "x"
type input "Woomera - Bottom Unload 16" 3M Bin / Culara"
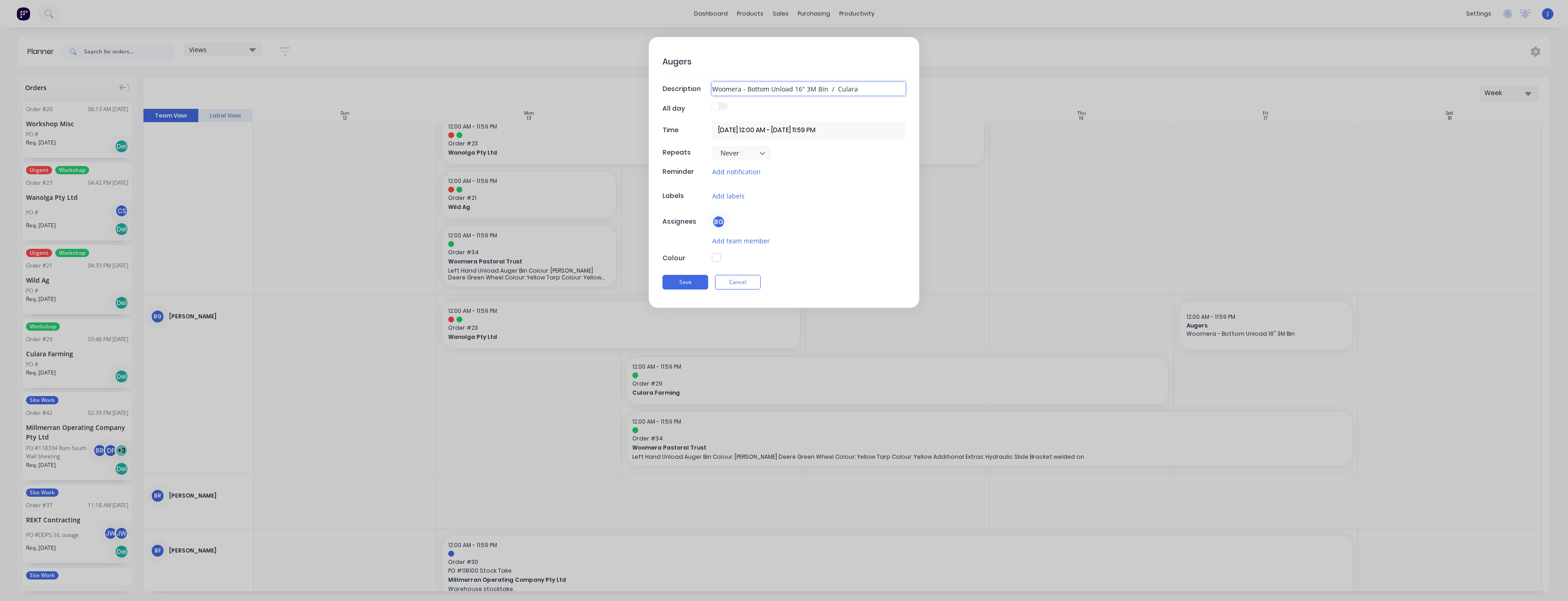
type textarea "x"
type input "Woomera - Bottom Unload 16" 3M Bin / Culara -"
type textarea "x"
type input "Woomera - Bottom Unload 16" 3M Bin / Culara -"
type textarea "x"
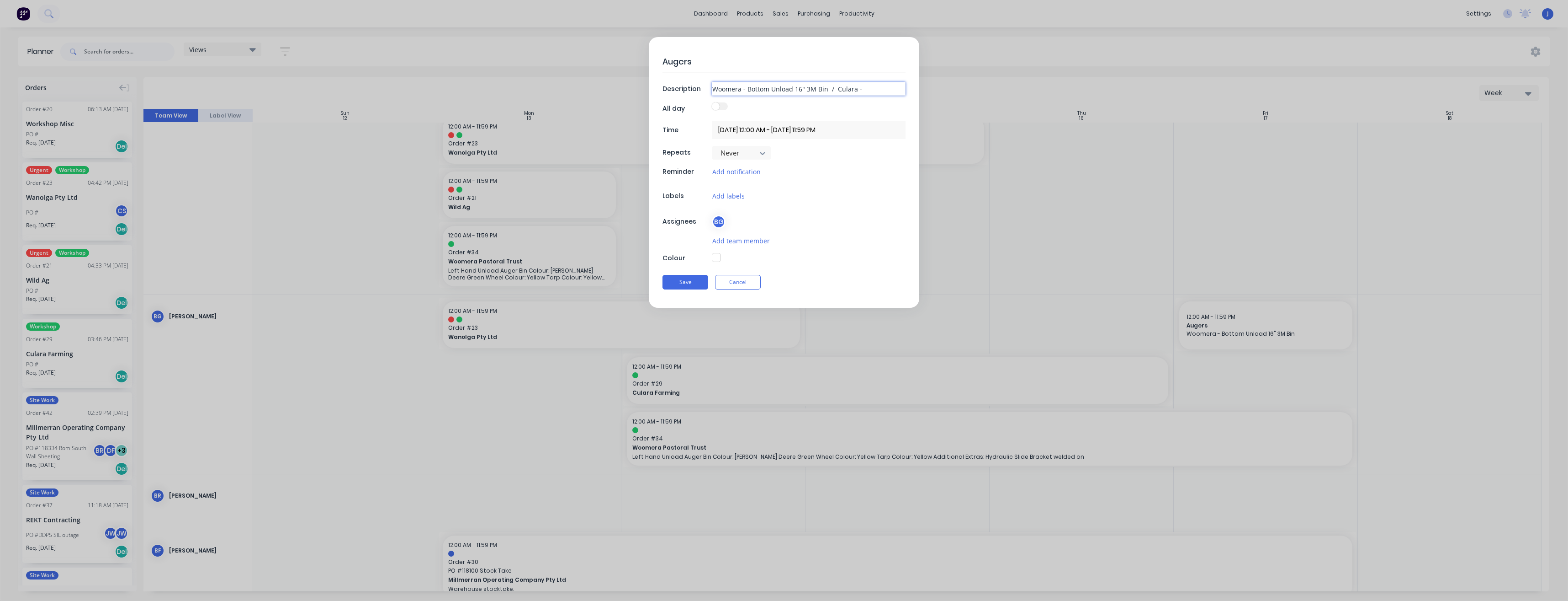
type input "Woomera - Bottom Unload 16" 3M Bin / Culara - B"
type textarea "x"
type input "Woomera - Bottom Unload 16" 3M Bin / Culara - Bo"
type textarea "x"
type input "Woomera - Bottom Unload 16" 3M Bin / Culara - Bot"
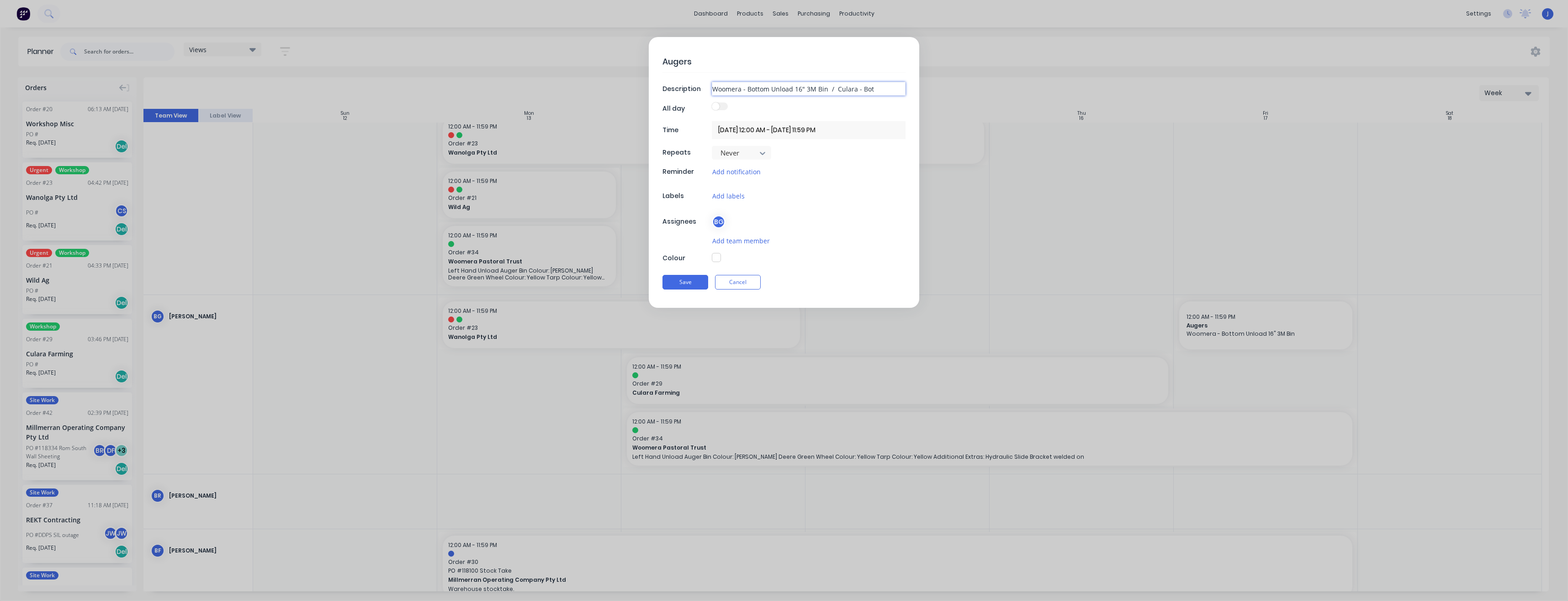
type textarea "x"
type input "Woomera - Bottom Unload 16" 3M Bin / Culara - [PERSON_NAME]"
type textarea "x"
type input "Woomera - Bottom Unload 16" 3M Bin / Culara - [PERSON_NAME]"
type textarea "x"
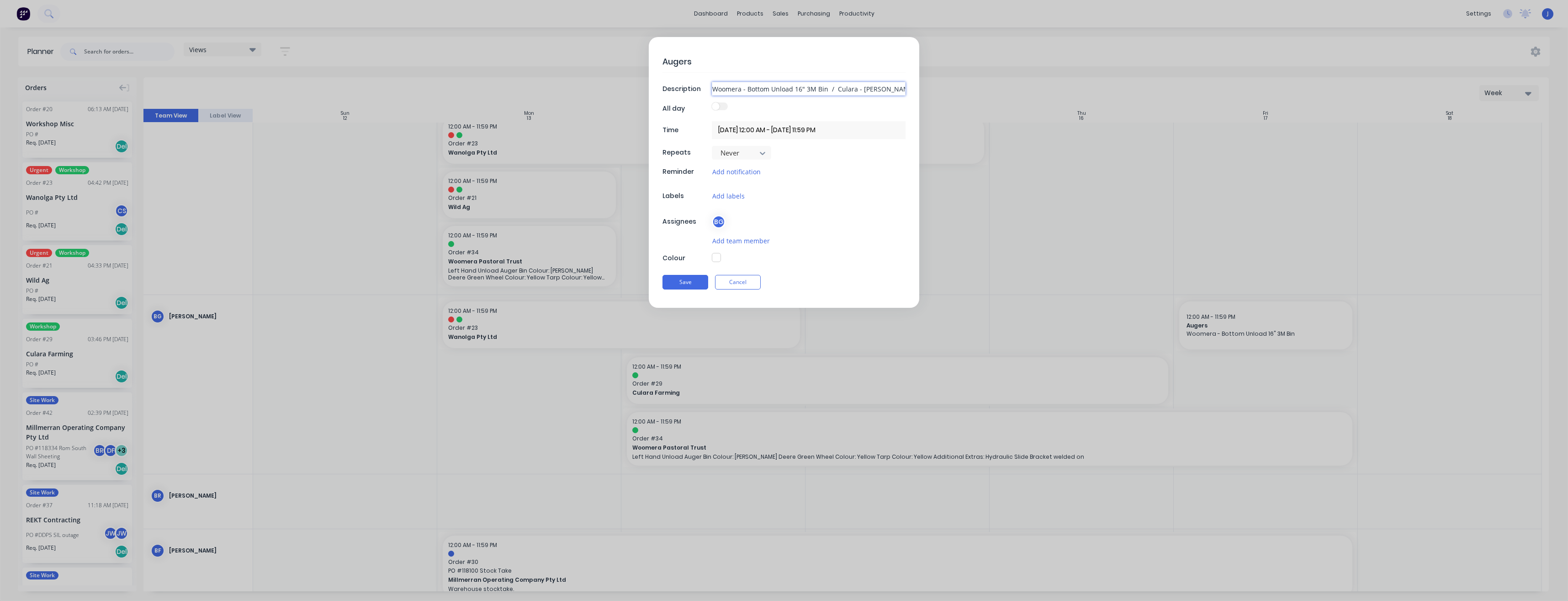
type input "Woomera - Bottom Unload 16" 3M Bin / Culara - Bottom"
type textarea "x"
type input "Woomera - Bottom Unload 16" 3M Bin / Culara - Bottom"
type textarea "x"
type input "Woomera - Bottom Unload 16" 3M Bin / Culara - Bottom U"
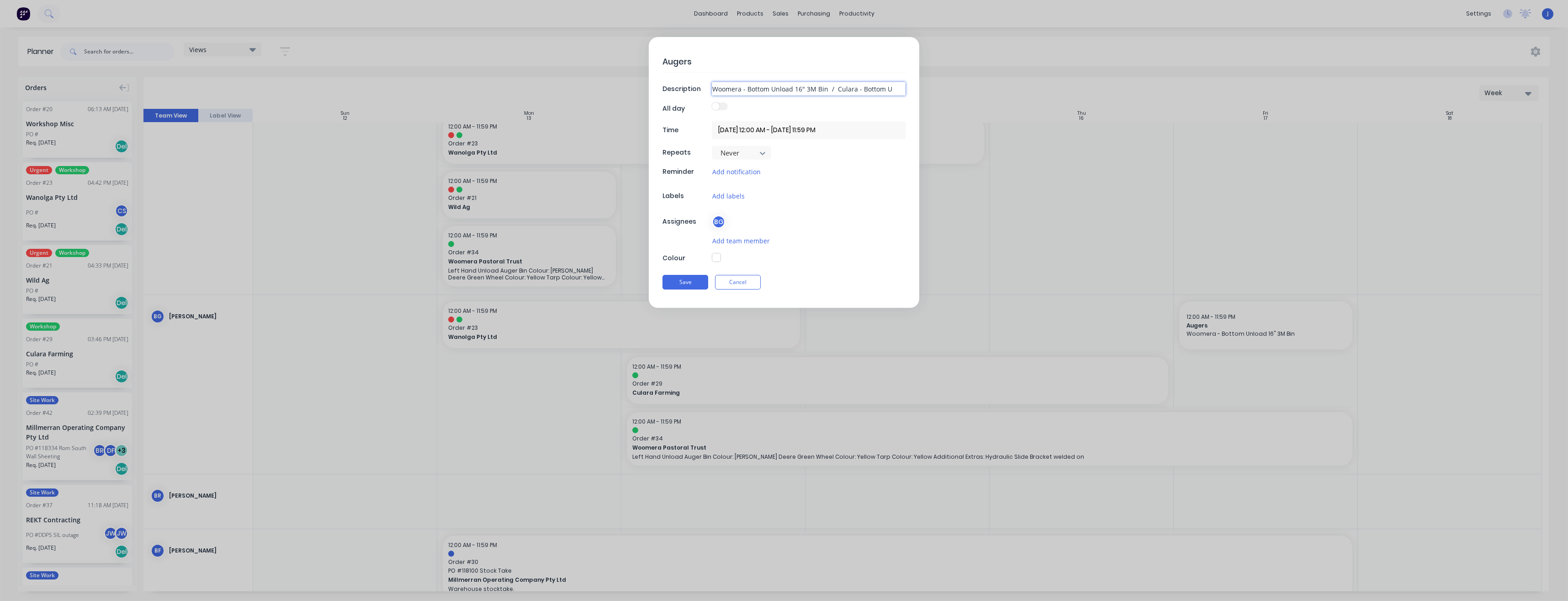
type textarea "x"
type input "Woomera - Bottom Unload 16" 3M Bin / Culara - Bottom Un"
type textarea "x"
type input "Woomera - Bottom Unload 16" 3M Bin / Culara - Bottom Unl"
type textarea "x"
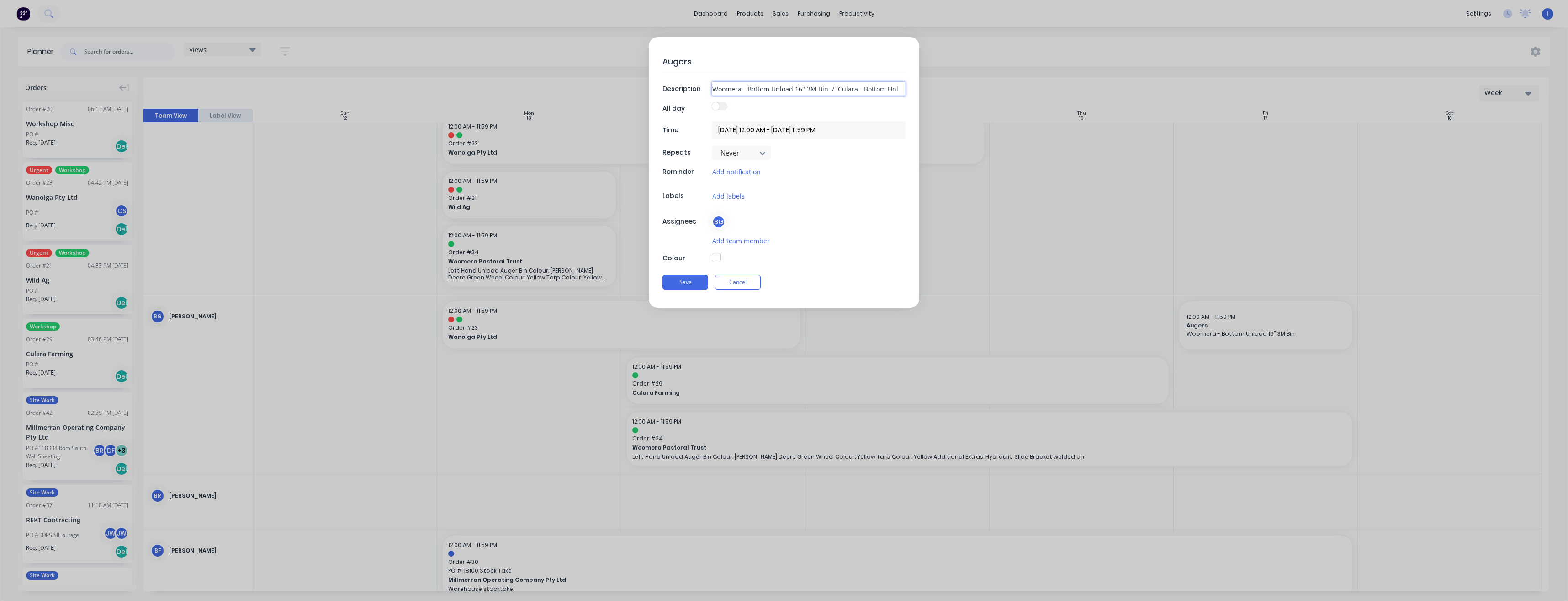
type input "Woomera - Bottom Unload 16" 3M Bin / Culara - Bottom Unlo"
type textarea "x"
type input "Woomera - Bottom Unload 16" 3M Bin / Culara - Bottom Unloa"
type textarea "x"
type input "Woomera - Bottom Unload 16" 3M Bin / Culara - Bottom Unload"
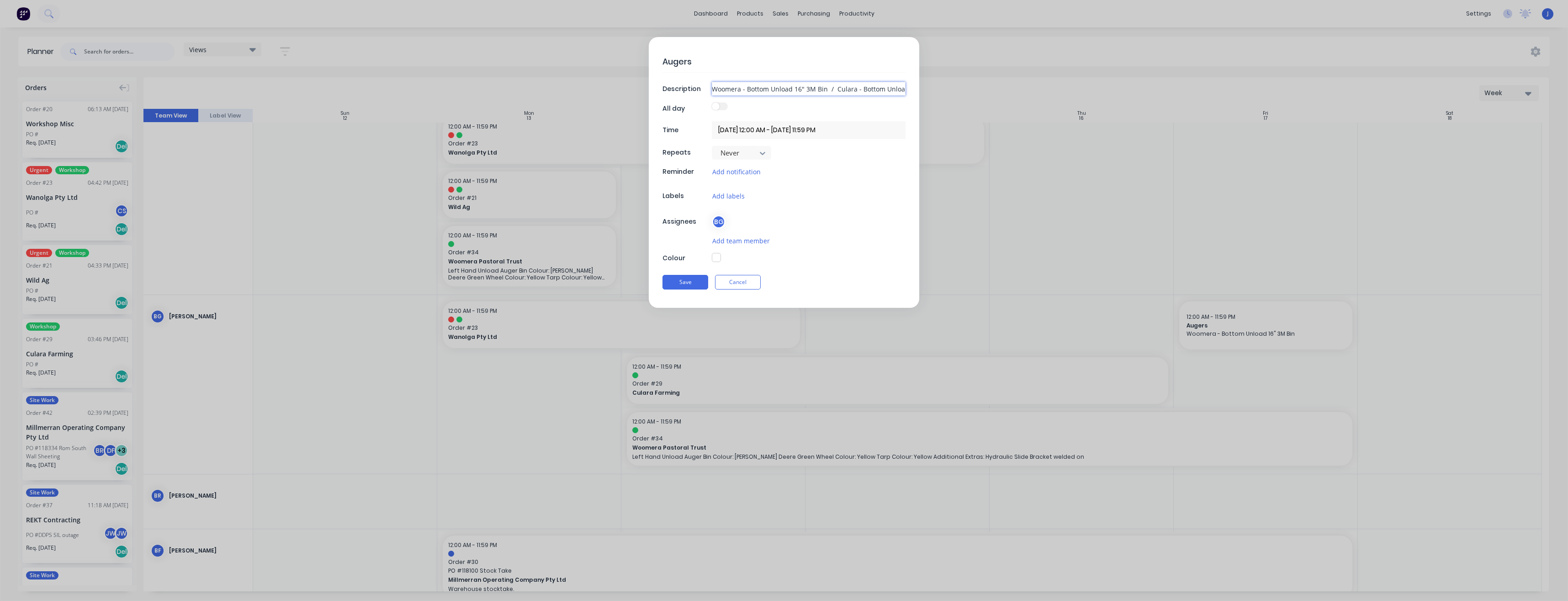
type textarea "x"
type input "Woomera - Bottom Unload 16" 3M Bin / Culara - Bottom Unload"
type textarea "x"
type input "Woomera - Bottom Unload 16" 3M Bin / Culara - Bottom Unload A"
type textarea "x"
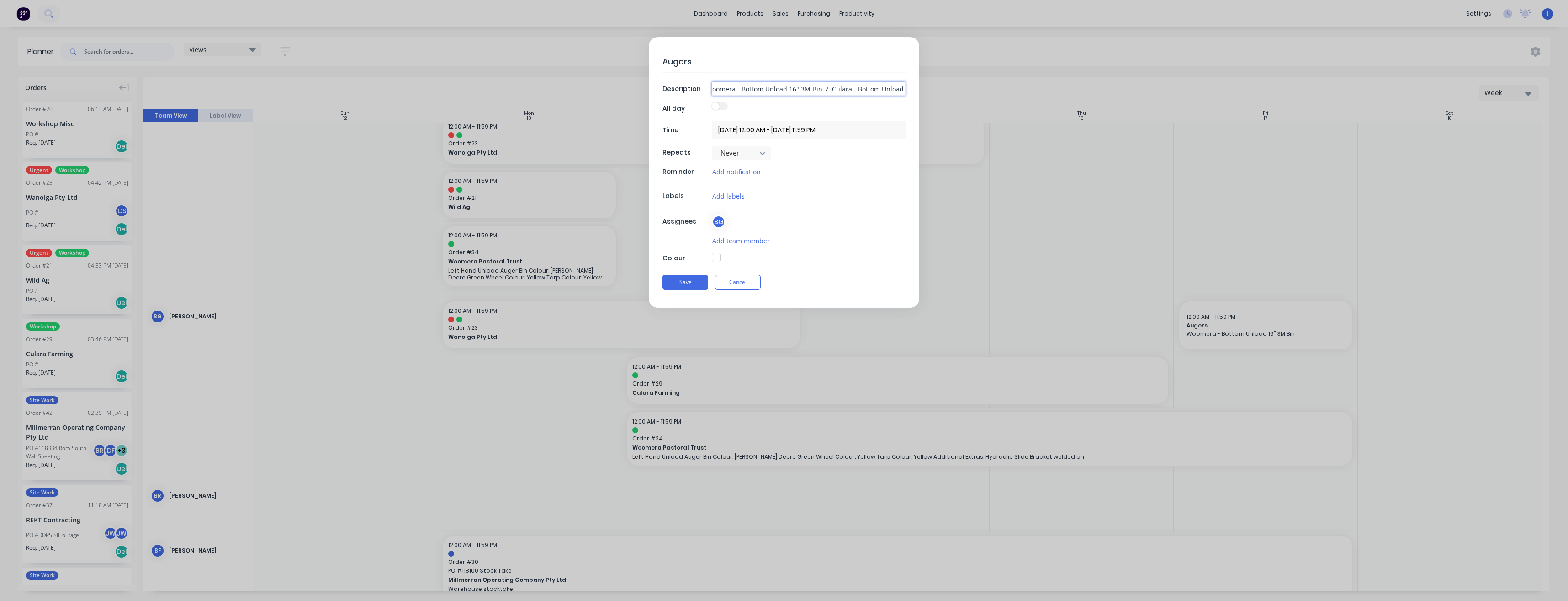
type input "Woomera - Bottom Unload 16" 3M Bin / Culara - Bottom Unload Au"
type textarea "x"
type input "Woomera - Bottom Unload 16" 3M Bin / Culara - Bottom Unload Aug"
type textarea "x"
type input "Woomera - Bottom Unload 16" 3M Bin / Culara - Bottom Unload Auge"
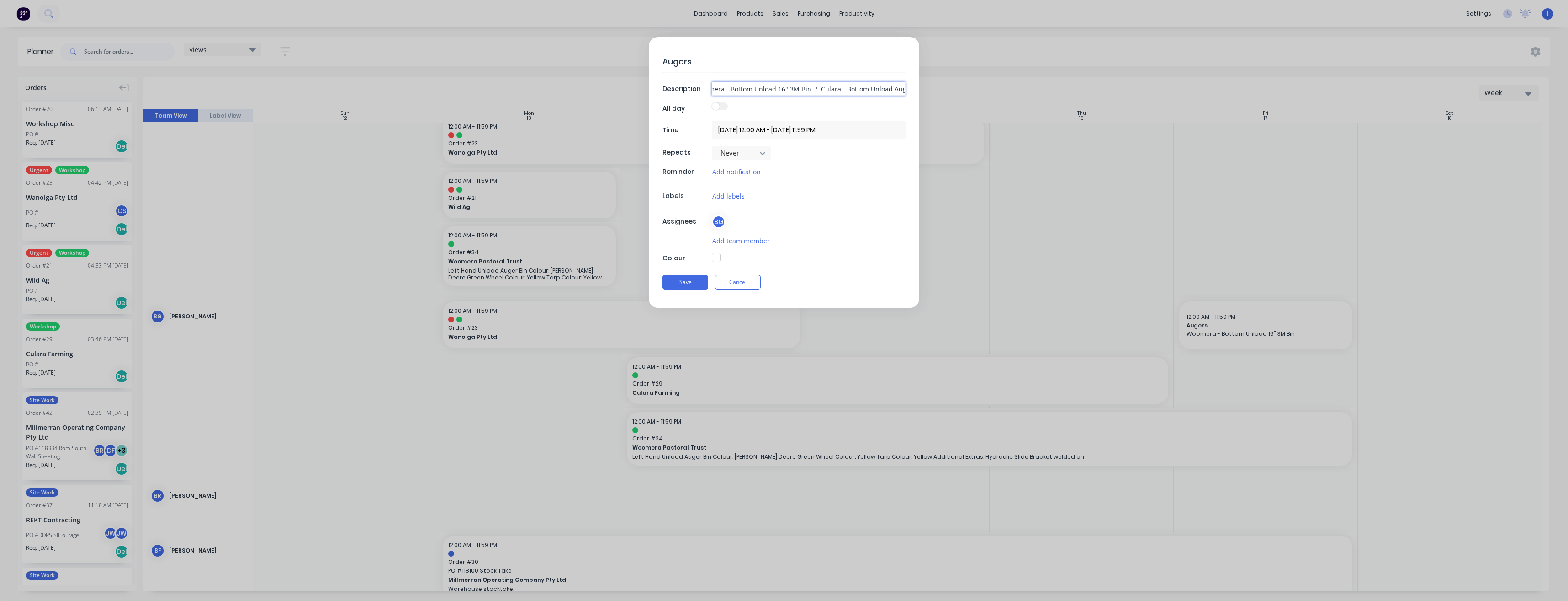
type textarea "x"
type input "Woomera - Bottom Unload 16" 3M Bin / Culara - Bottom Unload Auger"
type textarea "x"
type input "Woomera - Bottom Unload 16" 3M Bin / Culara - Bottom Unload Auger"
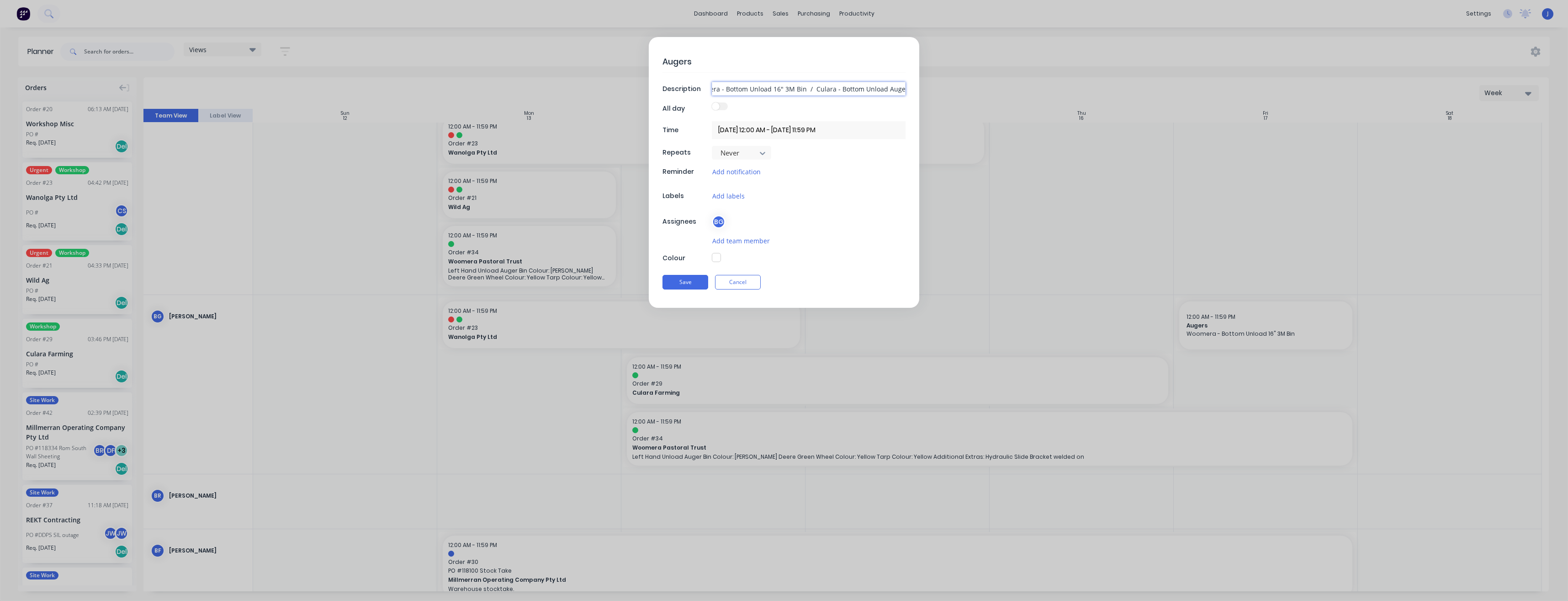
type textarea "x"
type input "Woomera - Bottom Unload 16" 3M Bin / Culara - Bottom Unload Auger 1"
type textarea "x"
type input "Woomera - Bottom Unload 16" 3M Bin / Culara - Bottom Unload Auger 16"
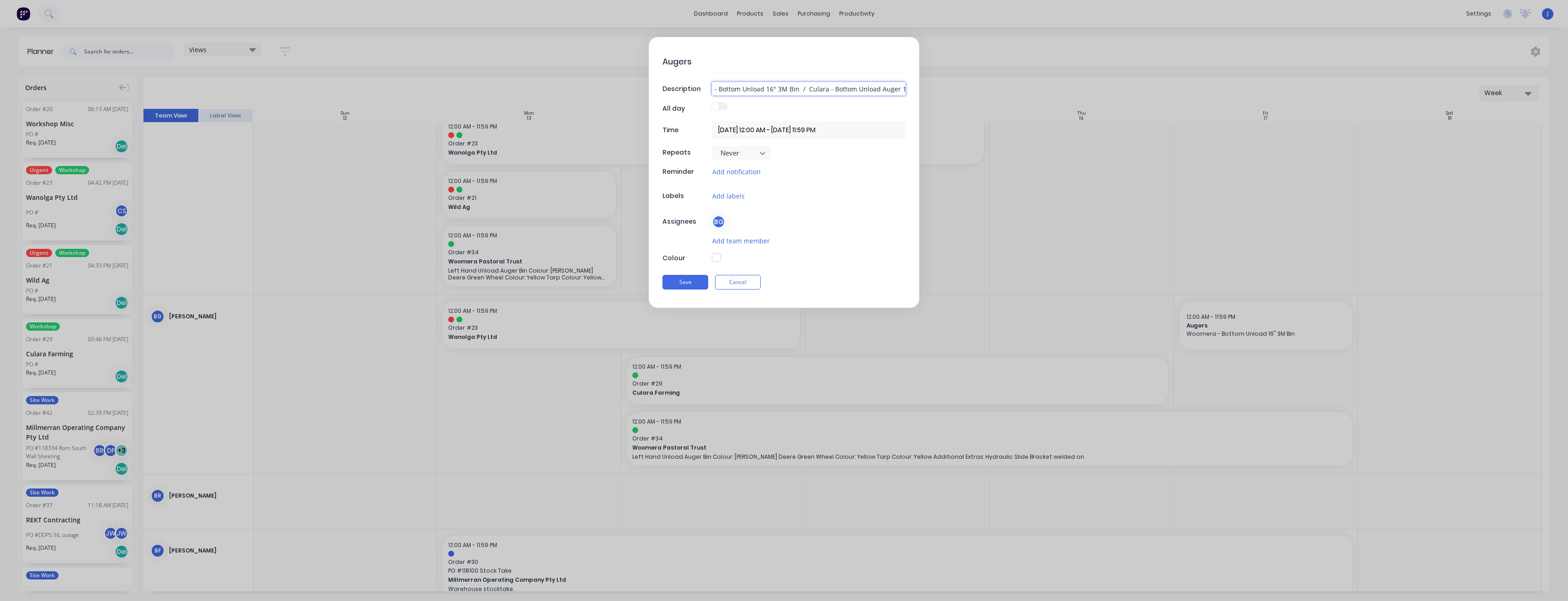
type textarea "x"
type input "Woomera - Bottom Unload 16" 3M Bin / Culara - Bottom Unload Auger 16""
type textarea "x"
type input "Woomera - Bottom Unload 16" 3M Bin / Culara - Bottom Unload Auger 16""
type textarea "x"
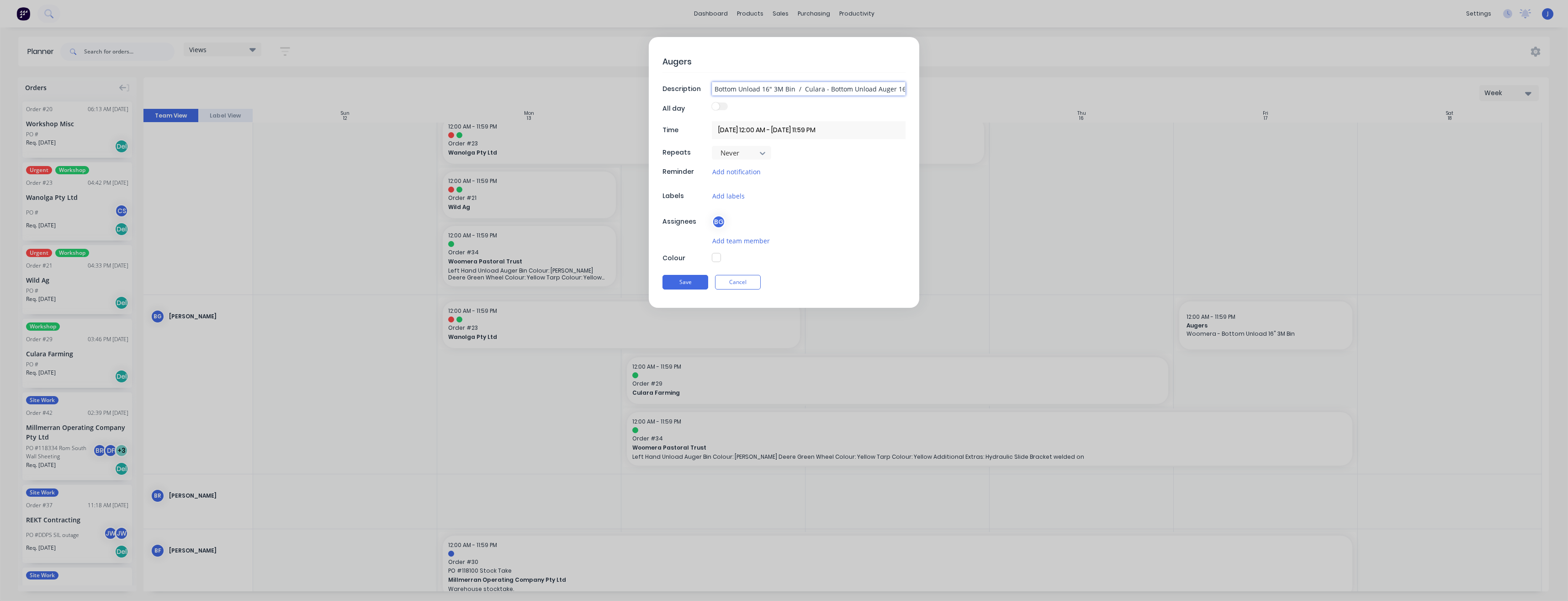
type input "Woomera - Bottom Unload 16" 3M Bin / Culara - Bottom Unload Auger 16" R"
type textarea "x"
type input "Woomera - Bottom Unload 16" 3M Bin / Culara - Bottom Unload Auger 16""
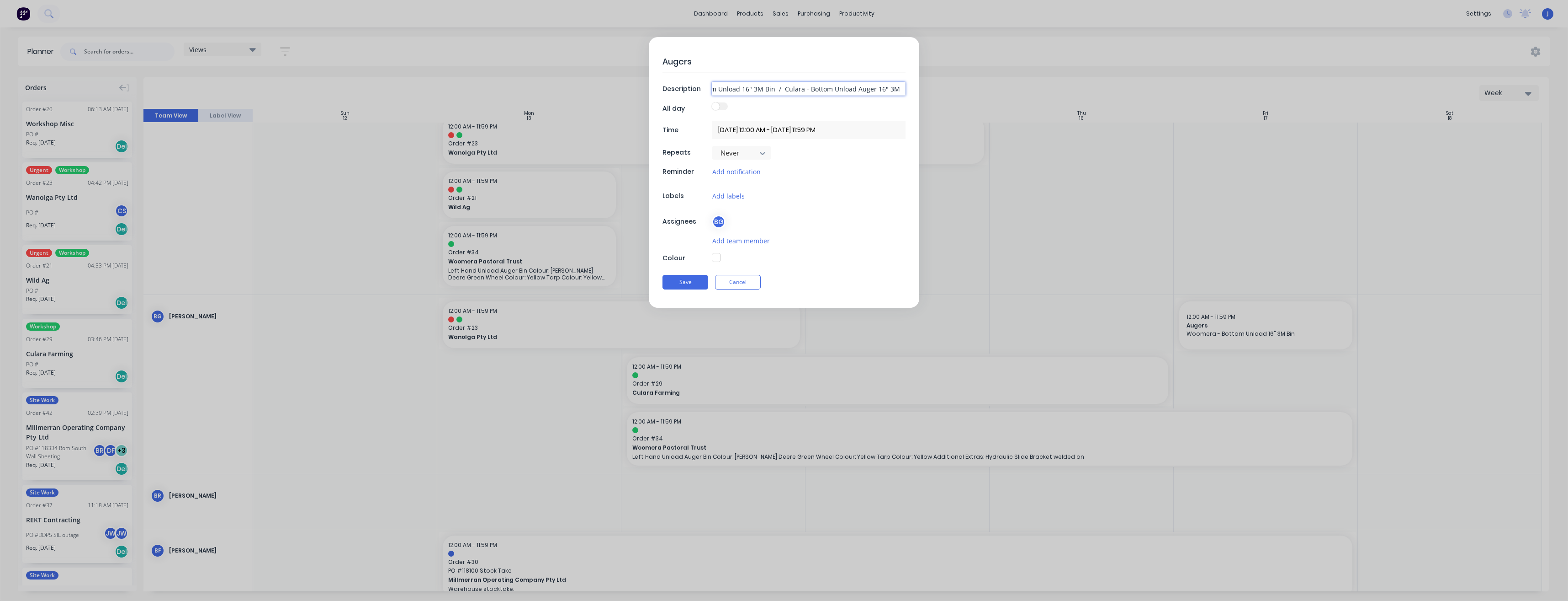
click at [806, 89] on input "Woomera - Bottom Unload 16" 3M Bin / Culara - Bottom Unload Auger 16" 3M /" at bounding box center [808, 89] width 194 height 14
click at [677, 283] on button "Save" at bounding box center [686, 282] width 46 height 14
